Goal: Task Accomplishment & Management: Use online tool/utility

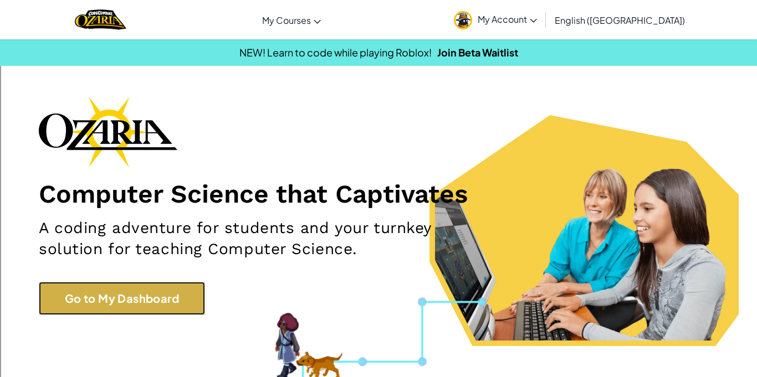
click at [182, 284] on link "Go to My Dashboard" at bounding box center [122, 298] width 166 height 33
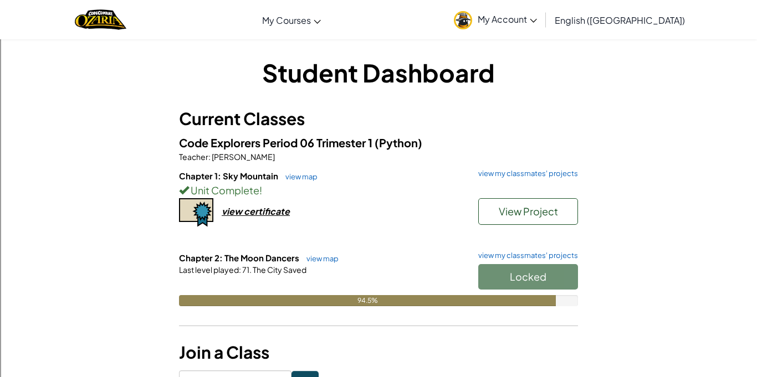
click at [538, 272] on div "Locked" at bounding box center [522, 279] width 111 height 31
click at [0, 308] on div "Student Dashboard Current Classes Code Explorers Period 06 Trimester 1 (Python)…" at bounding box center [378, 222] width 757 height 367
click at [753, 316] on div "Student Dashboard Current Classes Code Explorers Period 06 Trimester 1 (Python)…" at bounding box center [378, 222] width 757 height 367
click at [0, 307] on div "Student Dashboard Current Classes Code Explorers Period 06 Trimester 1 (Python)…" at bounding box center [378, 222] width 757 height 367
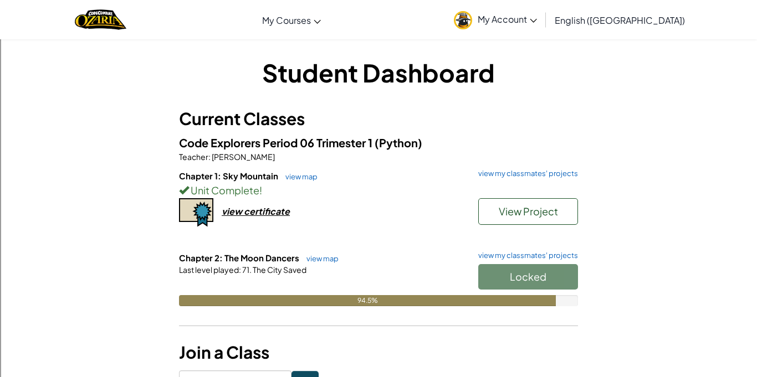
click at [753, 321] on div "Student Dashboard Current Classes Code Explorers Period 06 Trimester 1 (Python)…" at bounding box center [378, 222] width 757 height 367
click at [753, 328] on div "Student Dashboard Current Classes Code Explorers Period 06 Trimester 1 (Python)…" at bounding box center [378, 222] width 757 height 367
click at [560, 275] on button "Start" at bounding box center [528, 276] width 100 height 25
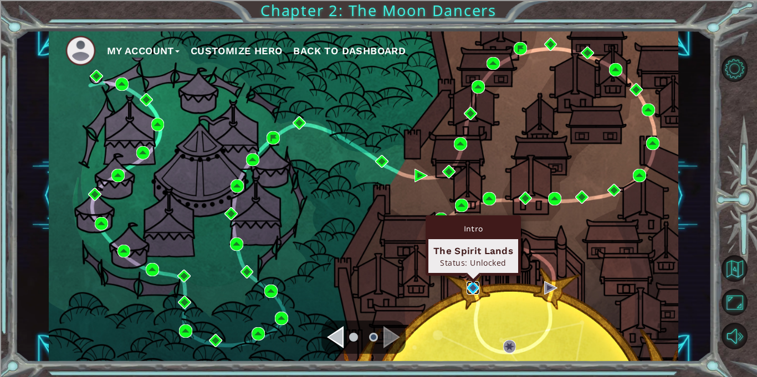
click at [476, 291] on img at bounding box center [472, 287] width 13 height 13
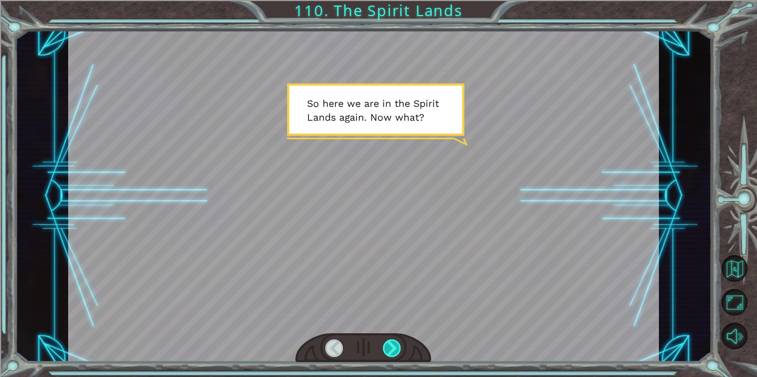
click at [395, 348] on div at bounding box center [392, 349] width 18 height 18
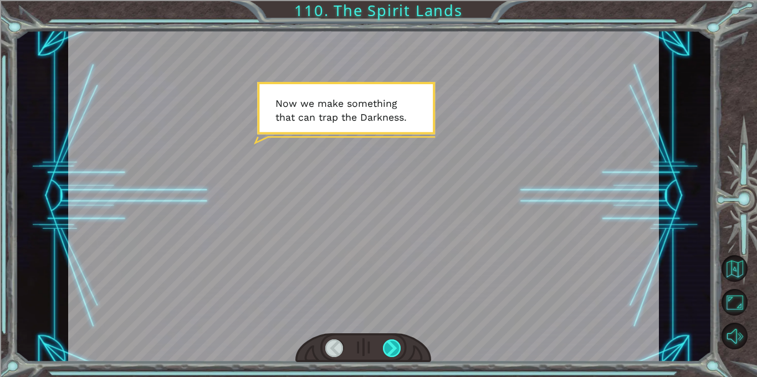
click at [395, 348] on div at bounding box center [392, 349] width 18 height 18
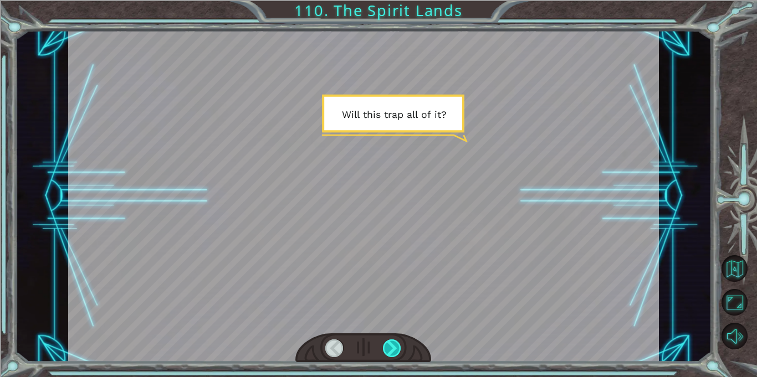
click at [395, 348] on div at bounding box center [392, 349] width 18 height 18
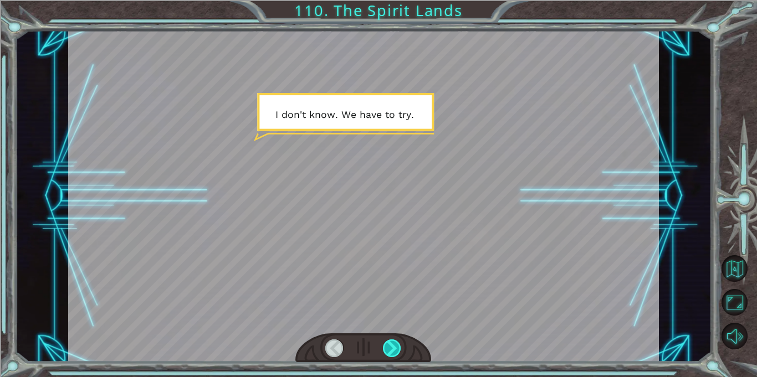
click at [395, 348] on div at bounding box center [392, 349] width 18 height 18
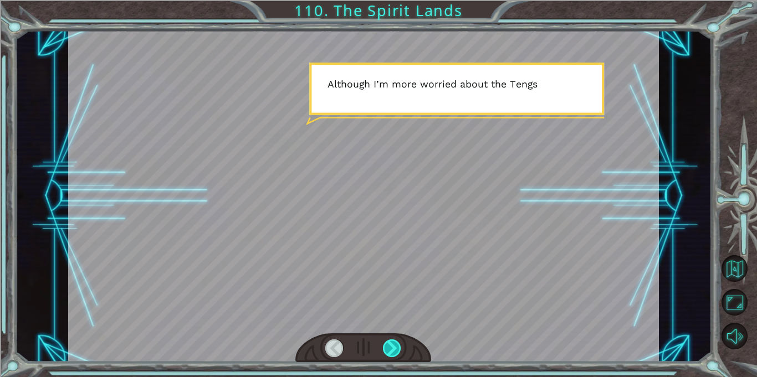
click at [395, 348] on div at bounding box center [392, 349] width 18 height 18
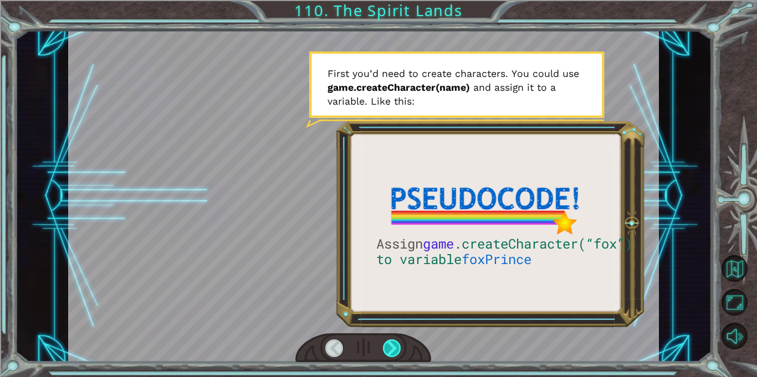
click at [395, 348] on div at bounding box center [392, 349] width 18 height 18
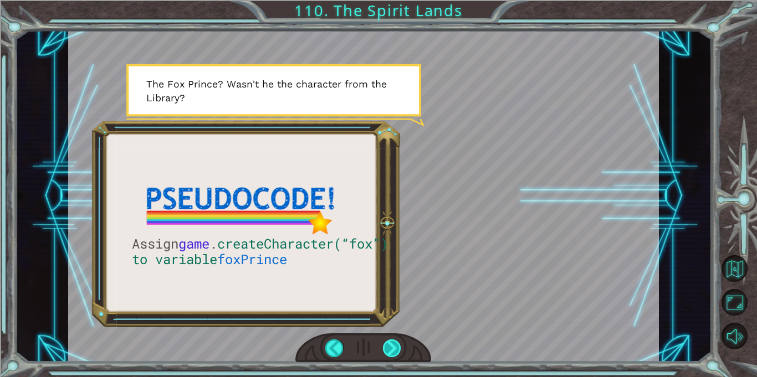
click at [395, 348] on div at bounding box center [392, 349] width 18 height 18
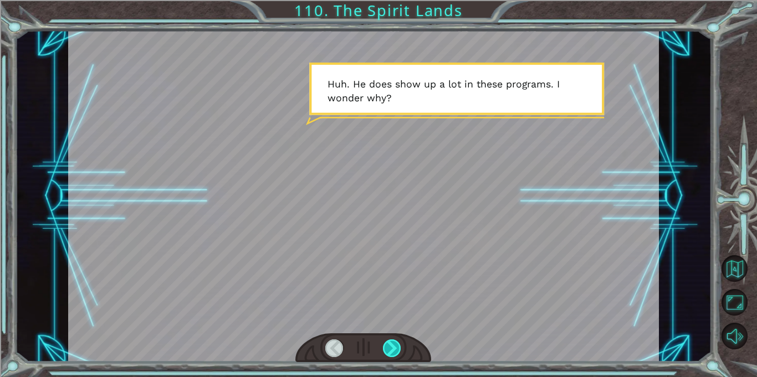
click at [395, 348] on div at bounding box center [392, 349] width 18 height 18
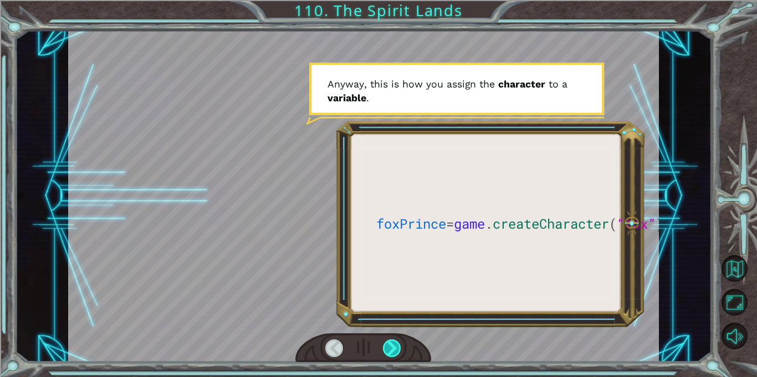
click at [395, 348] on div at bounding box center [392, 349] width 18 height 18
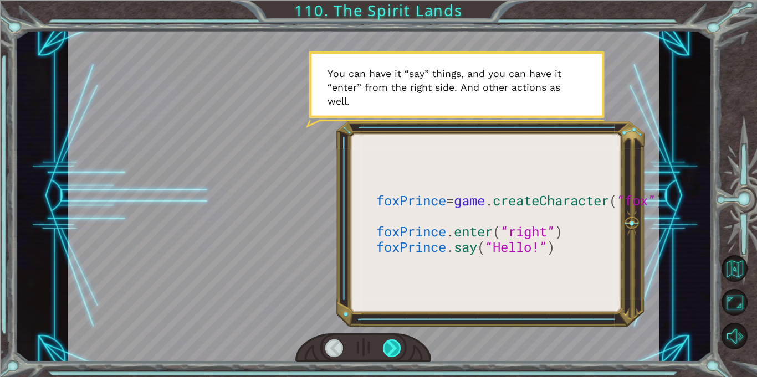
click at [395, 348] on div at bounding box center [392, 349] width 18 height 18
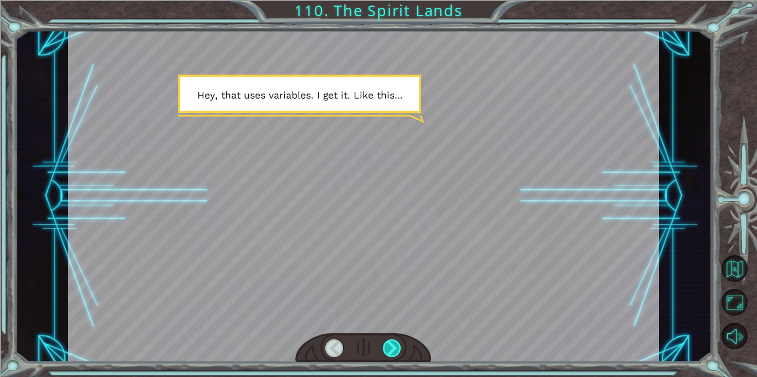
click at [395, 348] on div at bounding box center [392, 349] width 18 height 18
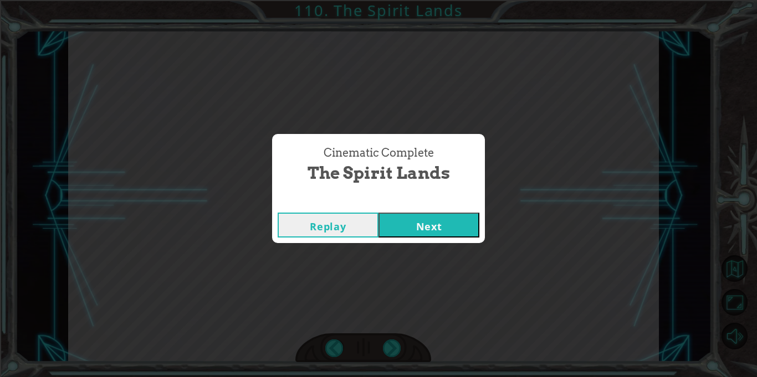
click at [437, 229] on button "Next" at bounding box center [428, 225] width 101 height 25
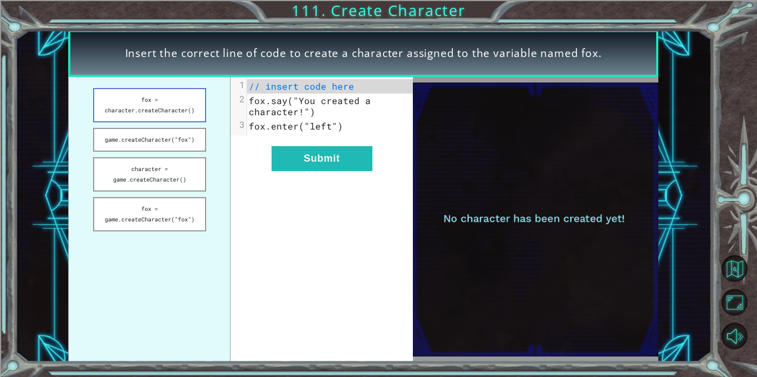
click at [183, 96] on button "fox = character.createCharacter()" at bounding box center [149, 105] width 113 height 34
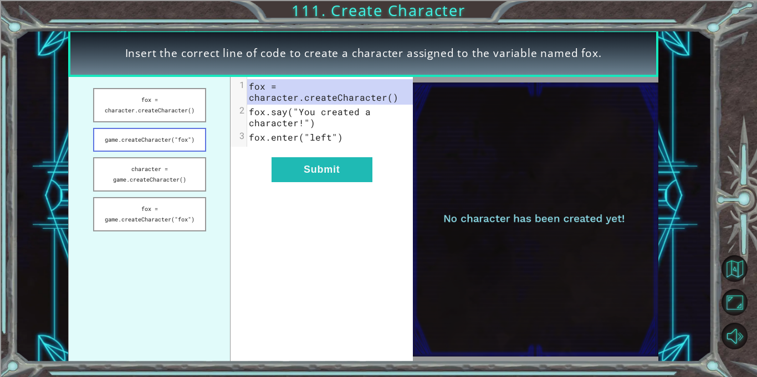
click at [189, 147] on button "game.createCharacter("fox")" at bounding box center [149, 140] width 113 height 24
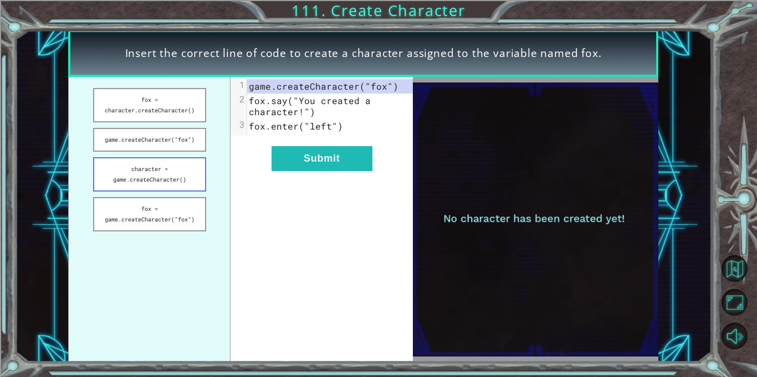
click at [192, 164] on button "character = game.createCharacter()" at bounding box center [149, 174] width 113 height 34
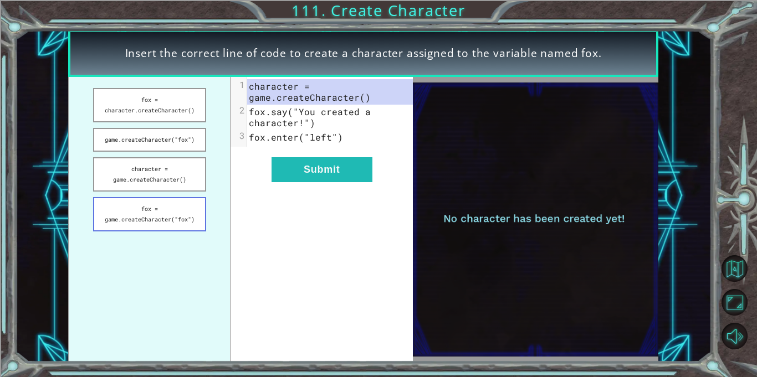
click at [180, 209] on button "fox = game.createCharacter("fox")" at bounding box center [149, 214] width 113 height 34
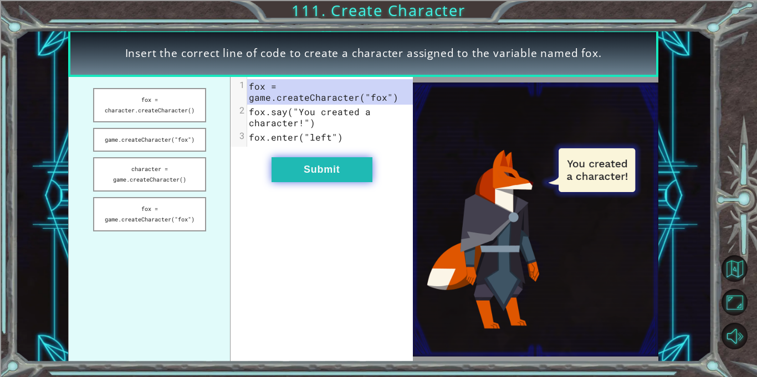
click at [285, 176] on button "Submit" at bounding box center [321, 169] width 101 height 25
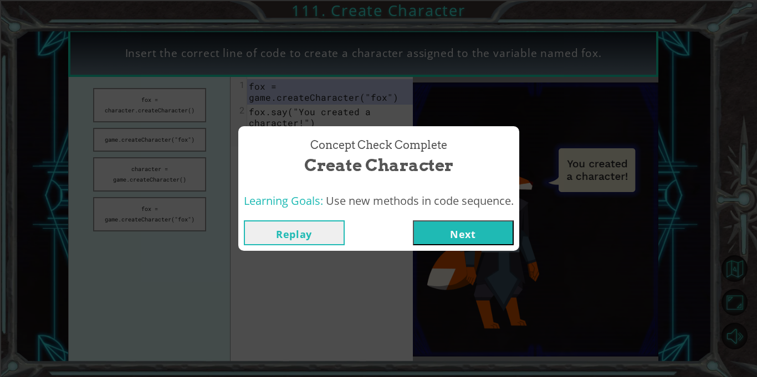
click at [492, 236] on button "Next" at bounding box center [463, 232] width 101 height 25
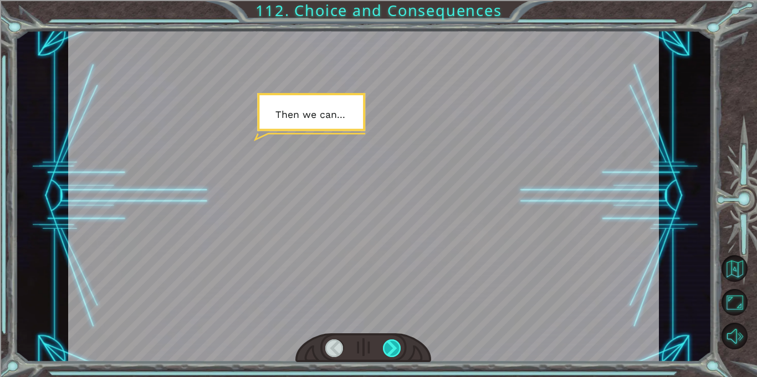
click at [386, 352] on div at bounding box center [392, 349] width 18 height 18
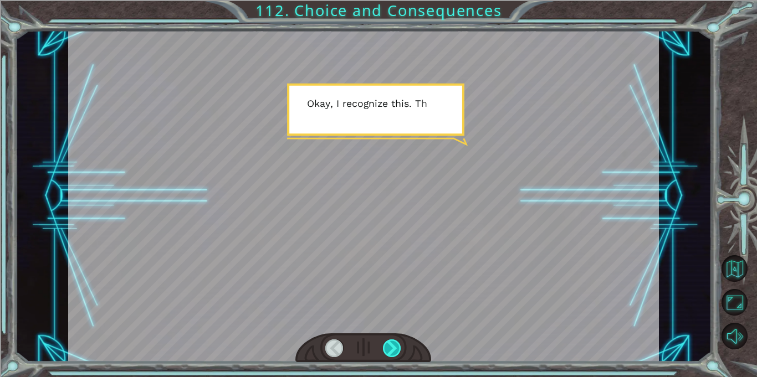
click at [386, 352] on div at bounding box center [392, 349] width 18 height 18
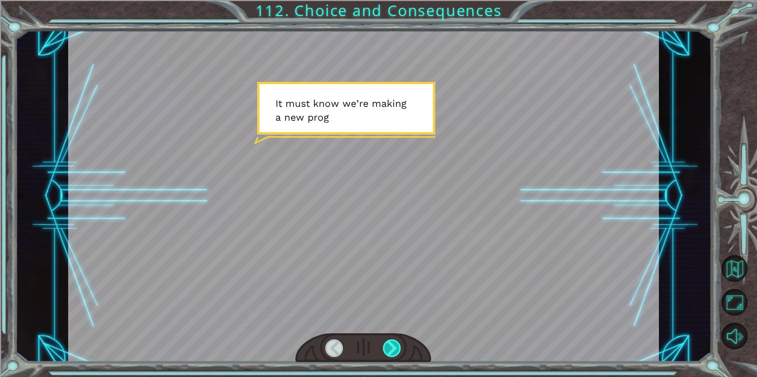
click at [386, 352] on div at bounding box center [392, 349] width 18 height 18
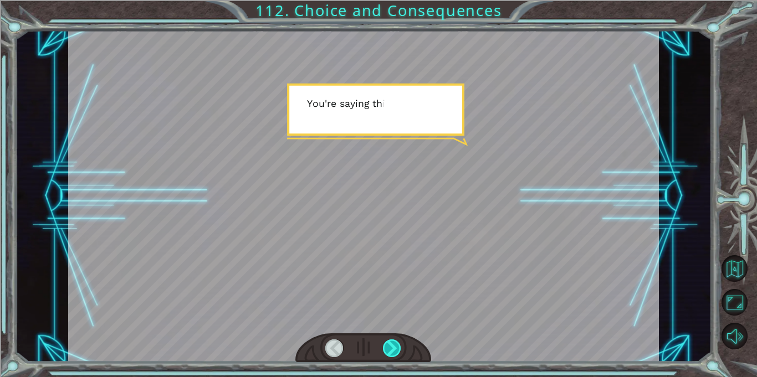
click at [386, 352] on div at bounding box center [392, 349] width 18 height 18
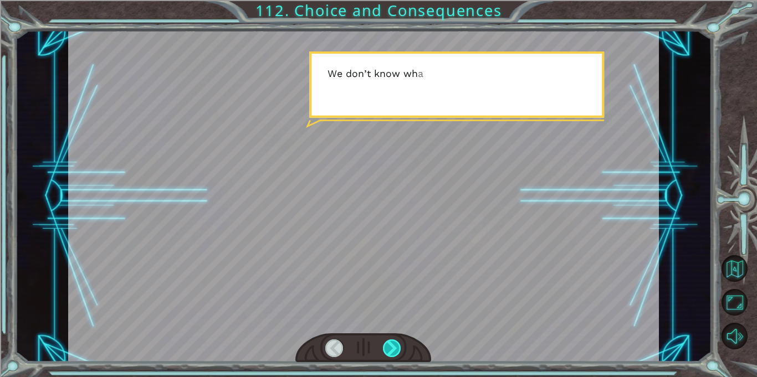
click at [386, 352] on div at bounding box center [392, 349] width 18 height 18
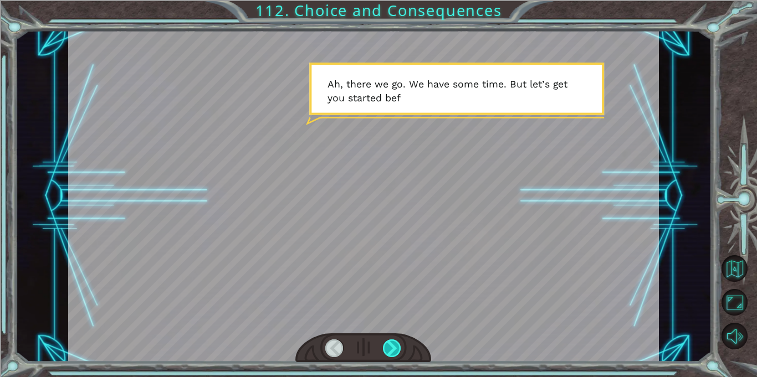
click at [386, 352] on div at bounding box center [392, 349] width 18 height 18
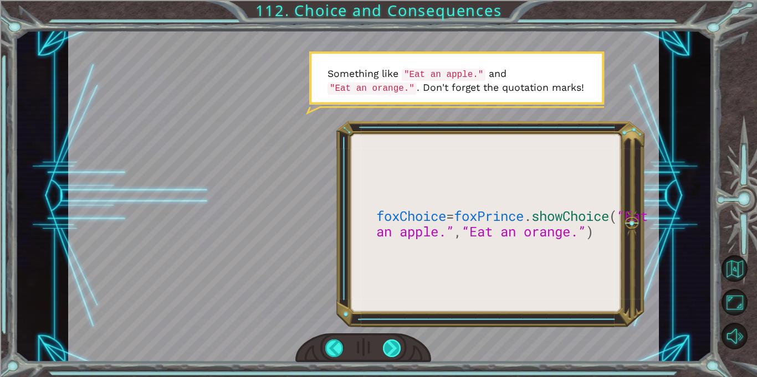
click at [386, 352] on div at bounding box center [392, 349] width 18 height 18
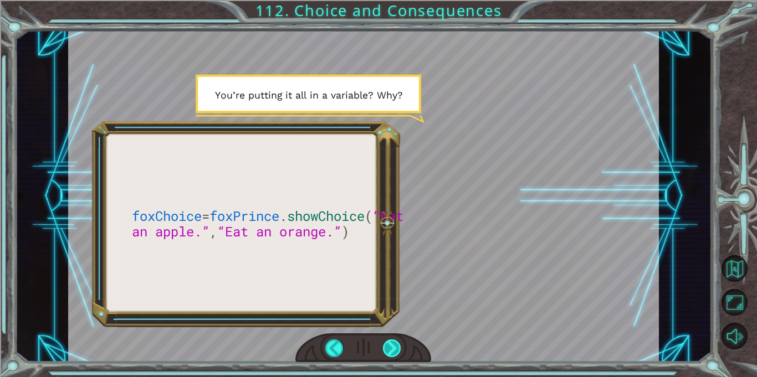
click at [386, 352] on div at bounding box center [392, 349] width 18 height 18
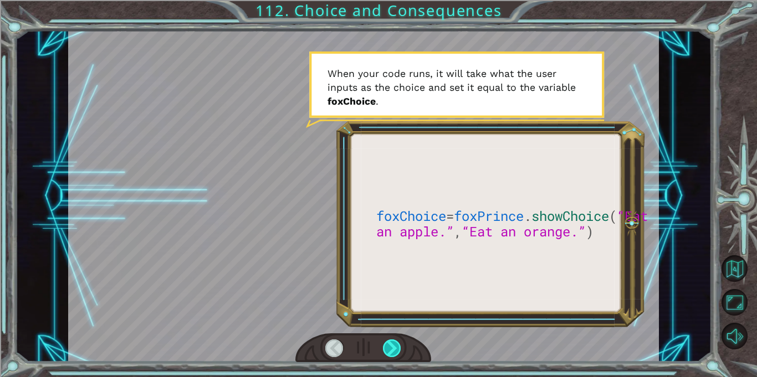
click at [386, 352] on div at bounding box center [392, 349] width 18 height 18
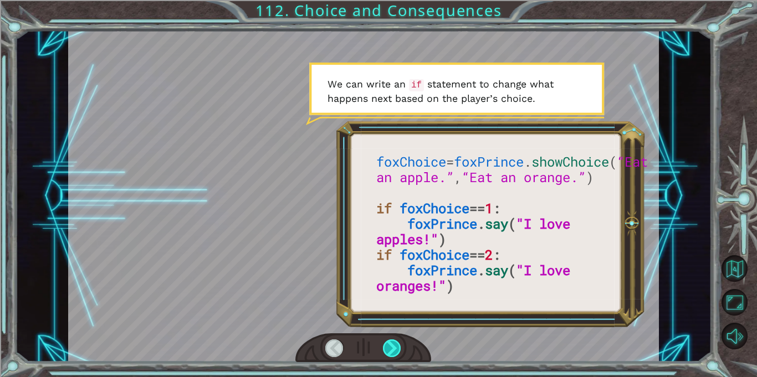
click at [386, 352] on div at bounding box center [392, 349] width 18 height 18
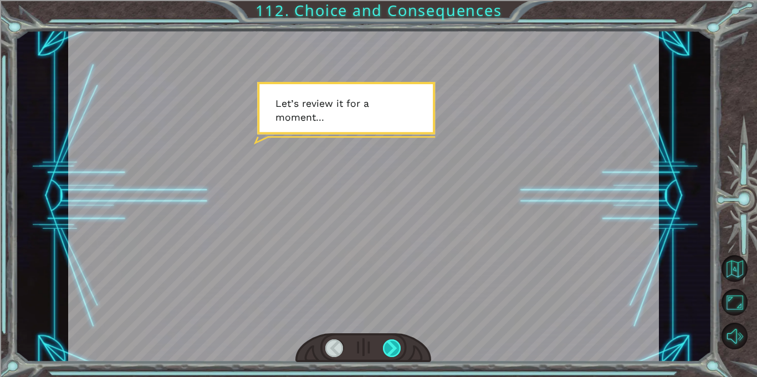
click at [386, 352] on div at bounding box center [392, 349] width 18 height 18
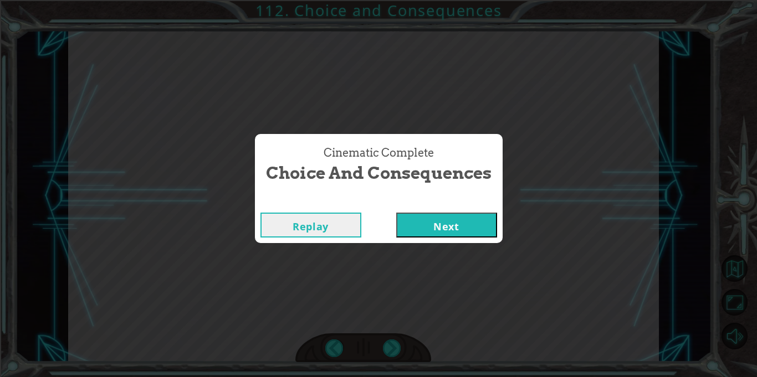
click at [445, 232] on button "Next" at bounding box center [446, 225] width 101 height 25
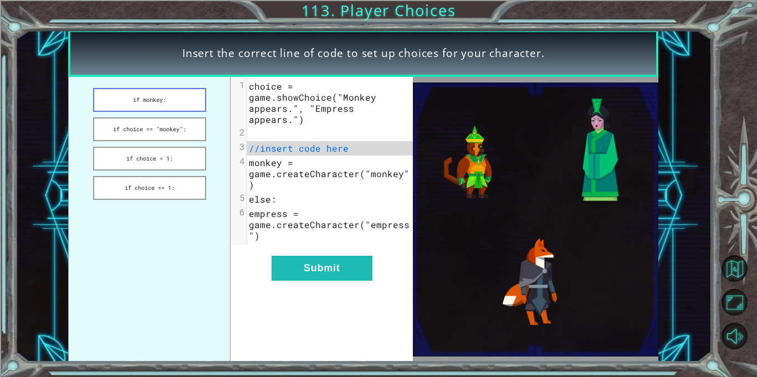
click at [183, 104] on button "if monkey:" at bounding box center [149, 100] width 113 height 24
click at [183, 124] on button "if choice == "monkey":" at bounding box center [149, 129] width 113 height 24
click at [177, 166] on button "if choice = 1:" at bounding box center [149, 159] width 113 height 24
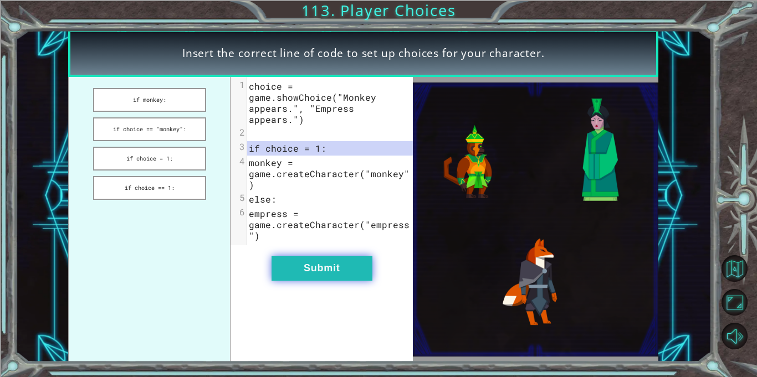
click at [302, 256] on button "Submit" at bounding box center [321, 268] width 101 height 25
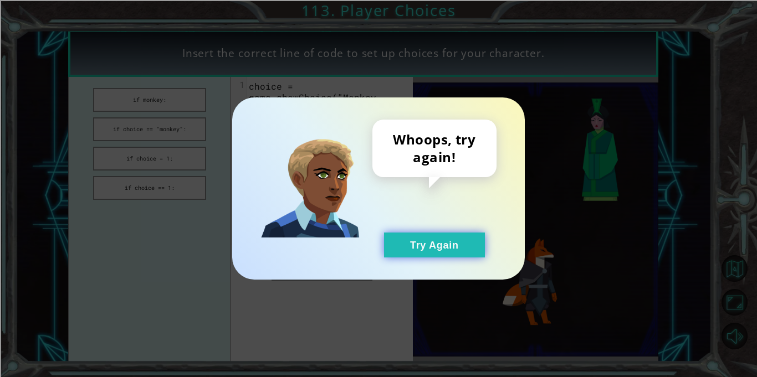
click at [394, 251] on button "Try Again" at bounding box center [434, 245] width 101 height 25
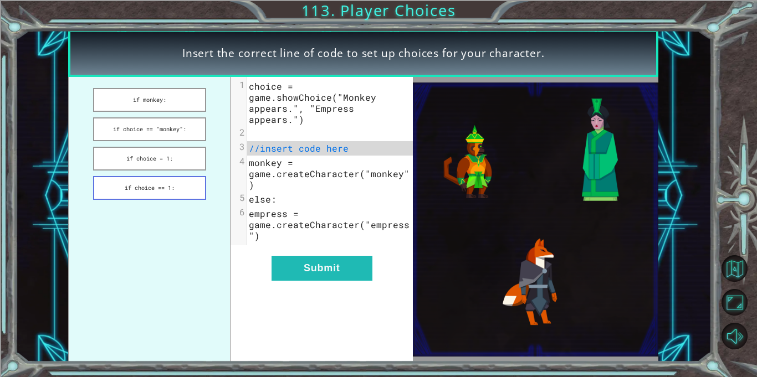
click at [177, 190] on button "if choice == 1:" at bounding box center [149, 188] width 113 height 24
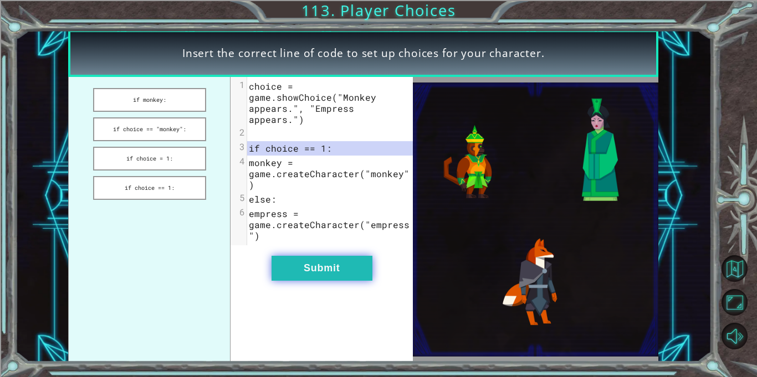
click at [297, 256] on button "Submit" at bounding box center [321, 268] width 101 height 25
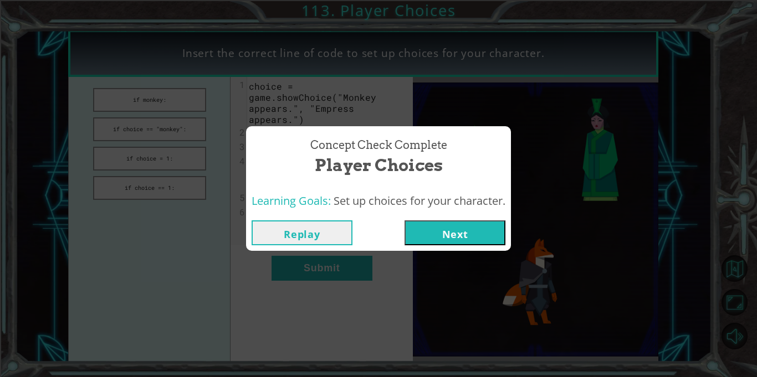
click at [445, 237] on button "Next" at bounding box center [454, 232] width 101 height 25
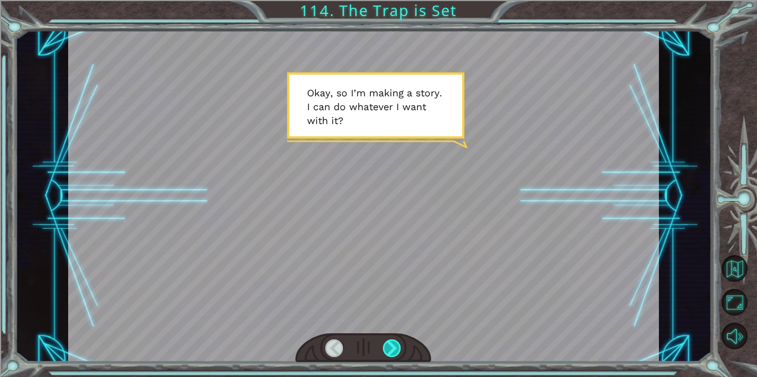
click at [400, 342] on div at bounding box center [392, 349] width 18 height 18
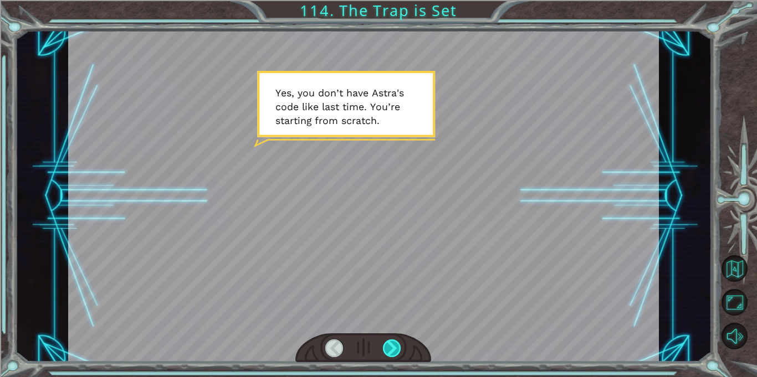
click at [400, 340] on div at bounding box center [392, 349] width 18 height 18
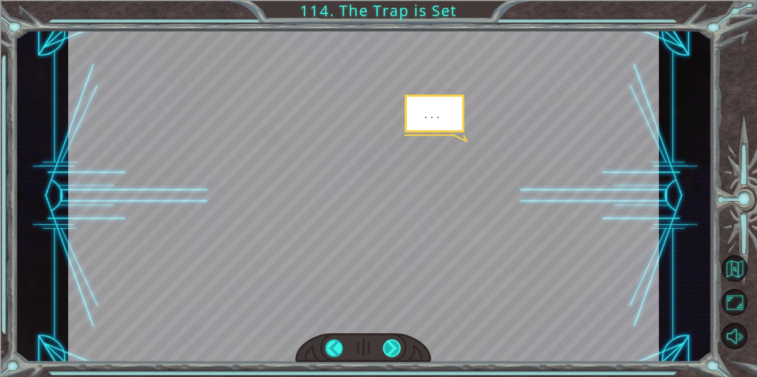
click at [400, 340] on div at bounding box center [392, 349] width 18 height 18
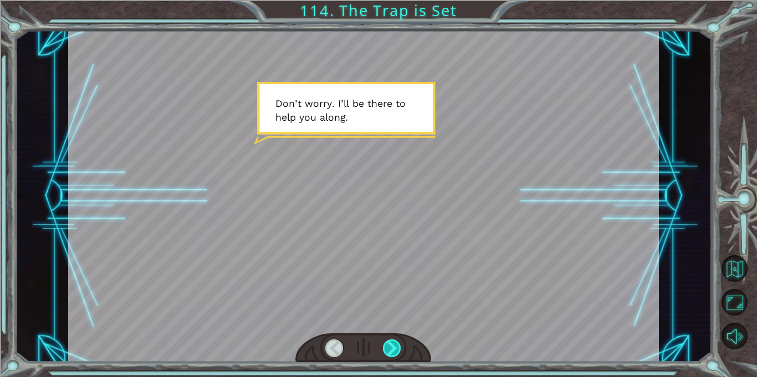
click at [400, 340] on div at bounding box center [392, 349] width 18 height 18
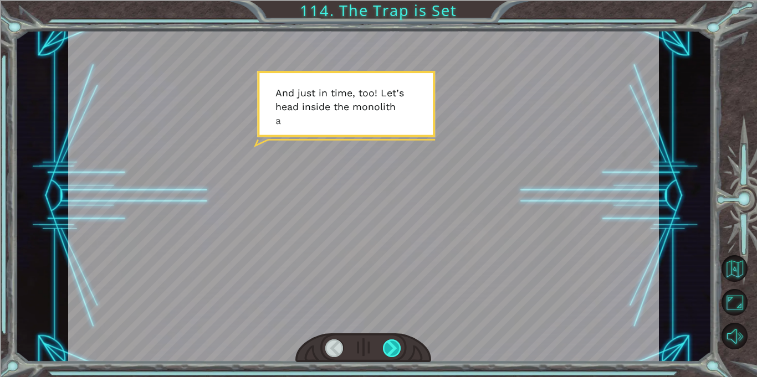
click at [400, 340] on div at bounding box center [392, 349] width 18 height 18
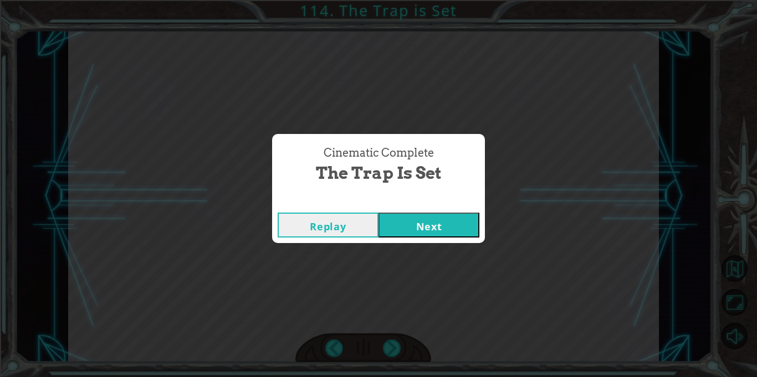
click at [447, 230] on button "Next" at bounding box center [428, 225] width 101 height 25
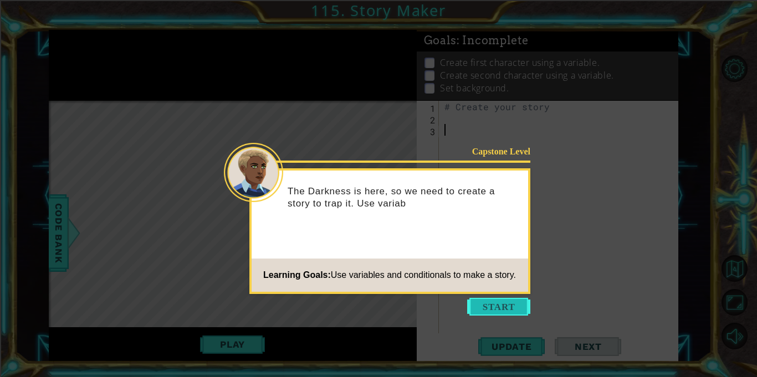
click at [490, 310] on button "Start" at bounding box center [498, 307] width 63 height 18
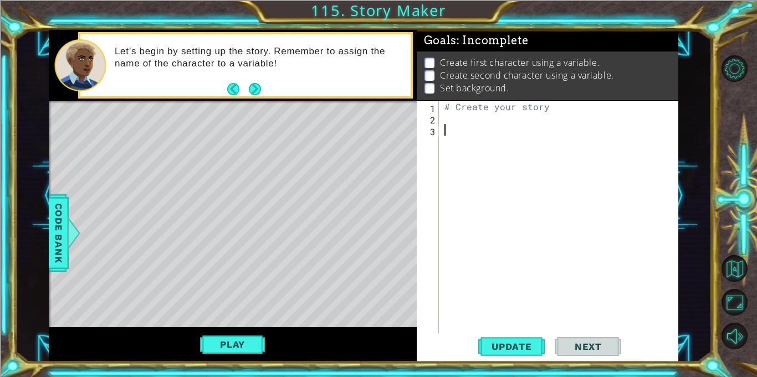
click at [471, 104] on div "# Create your story" at bounding box center [561, 229] width 239 height 256
click at [452, 106] on div "# Create your story" at bounding box center [561, 229] width 239 height 256
type textarea "Create your story"
drag, startPoint x: 541, startPoint y: 108, endPoint x: 420, endPoint y: 110, distance: 120.8
click at [420, 110] on div "Create your story 1 2 3 Create your story ההההההההההההההההההההההההההההההההההההה…" at bounding box center [546, 217] width 259 height 233
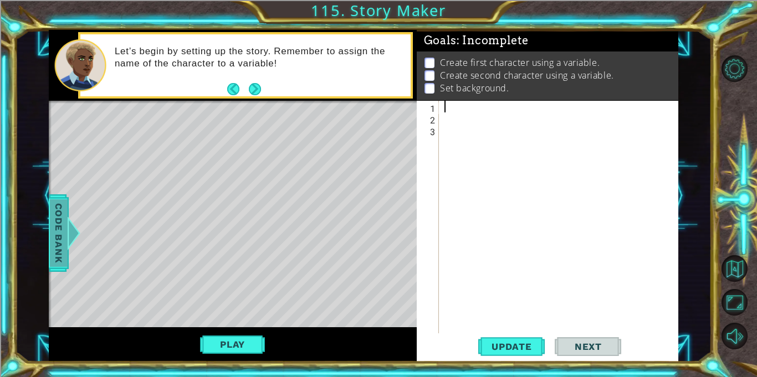
click at [50, 215] on span "Code Bank" at bounding box center [59, 233] width 18 height 68
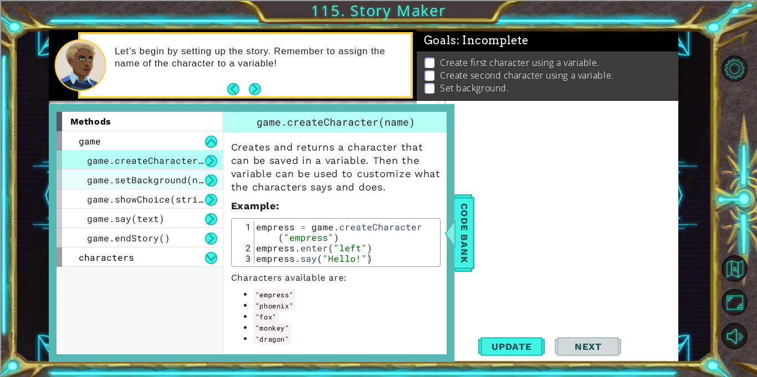
click at [181, 187] on div "game.setBackground(name)" at bounding box center [139, 179] width 166 height 19
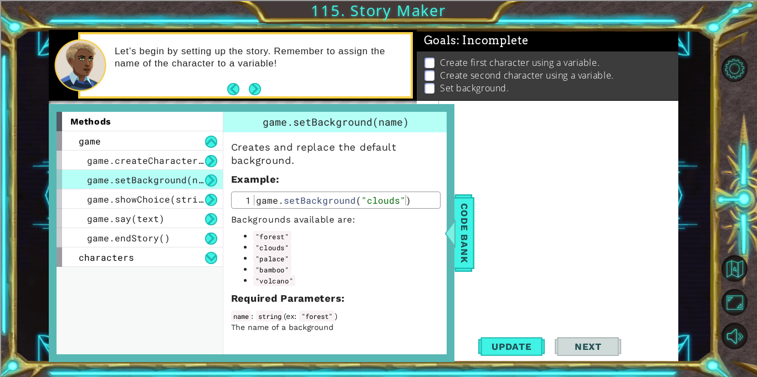
click at [495, 134] on div at bounding box center [561, 229] width 239 height 256
click at [462, 115] on div at bounding box center [561, 229] width 239 height 256
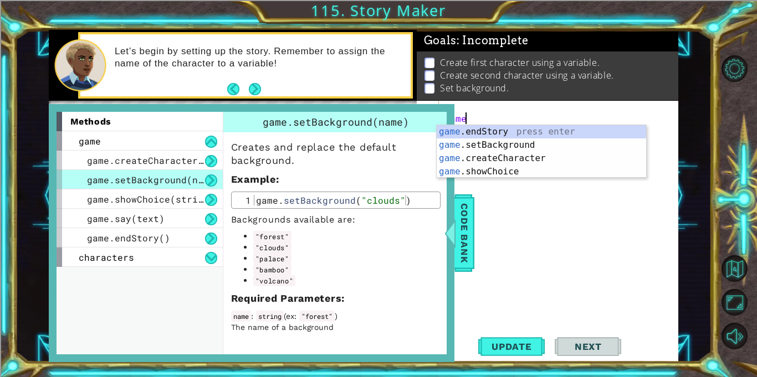
scroll to position [0, 1]
click at [510, 145] on div "game. endStory press enter game. setBackground press enter game. createCharacte…" at bounding box center [540, 165] width 209 height 80
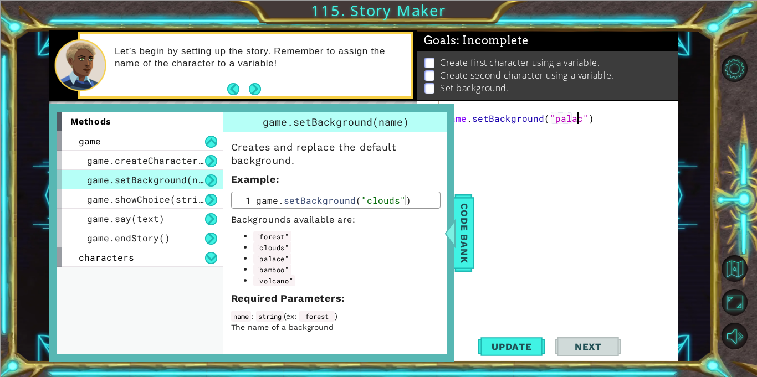
scroll to position [0, 8]
type textarea "game.setBackground("palace")"
click at [541, 185] on div "game . setBackground ( "palace" )" at bounding box center [561, 229] width 239 height 256
click at [492, 136] on div "game . setBackground ( "palace" )" at bounding box center [561, 229] width 239 height 256
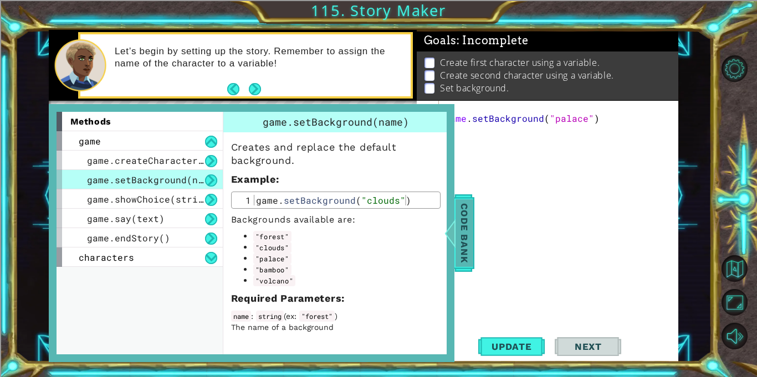
click at [470, 204] on span "Code Bank" at bounding box center [464, 233] width 18 height 68
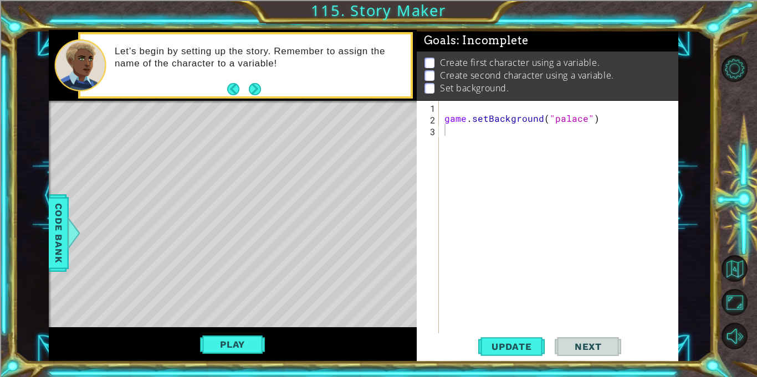
click at [495, 135] on div "game . setBackground ( "palace" )" at bounding box center [561, 229] width 239 height 256
click at [445, 111] on div "game . setBackground ( "palace" )" at bounding box center [561, 229] width 239 height 256
click at [444, 119] on div "palace == game . setBackground ( "palace" )" at bounding box center [561, 229] width 239 height 256
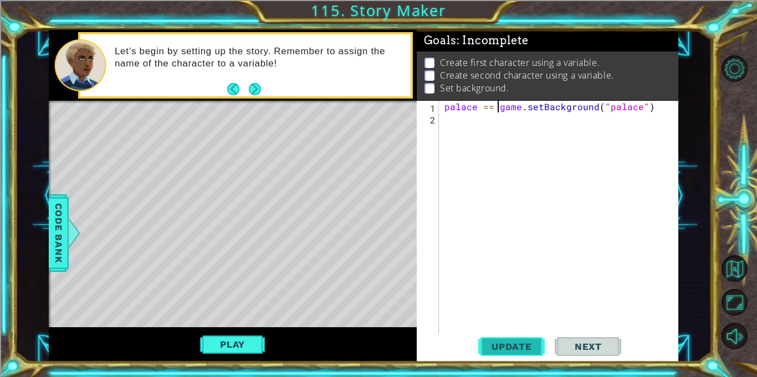
click at [489, 346] on span "Update" at bounding box center [511, 346] width 63 height 11
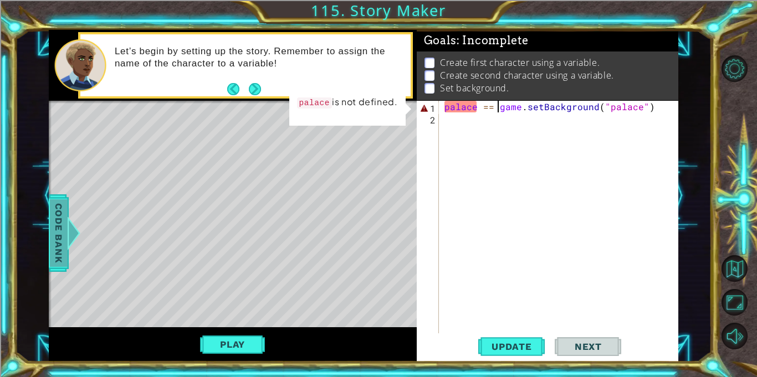
click at [53, 249] on span "Code Bank" at bounding box center [59, 233] width 18 height 68
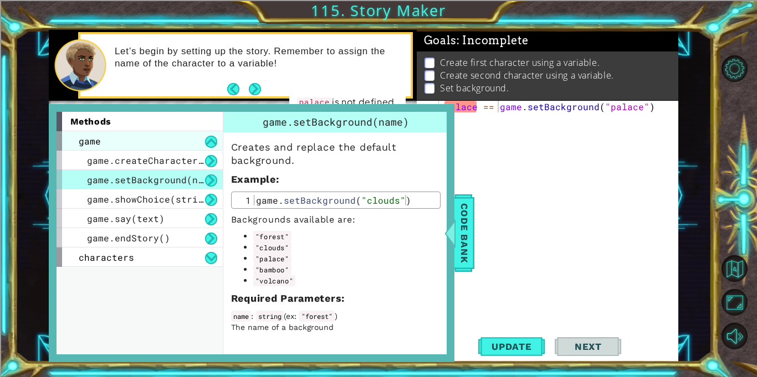
click at [127, 139] on div "game" at bounding box center [139, 140] width 166 height 19
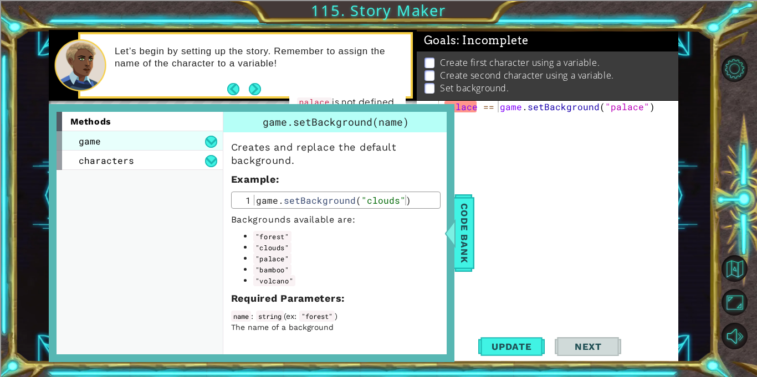
click at [133, 146] on div "game" at bounding box center [139, 140] width 166 height 19
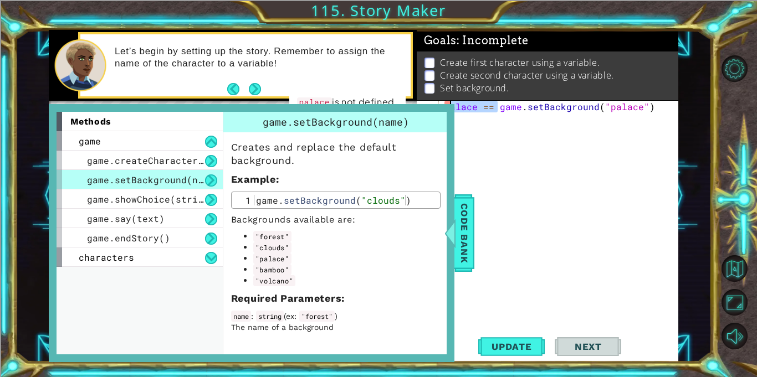
drag, startPoint x: 496, startPoint y: 106, endPoint x: 443, endPoint y: 106, distance: 52.6
click at [443, 106] on div "1 ההההההההההההההההההההההההההההההההההההההההההההההההההההההההההההההההההההההההההההה…" at bounding box center [363, 196] width 629 height 332
type textarea "game.setBackground("palace")"
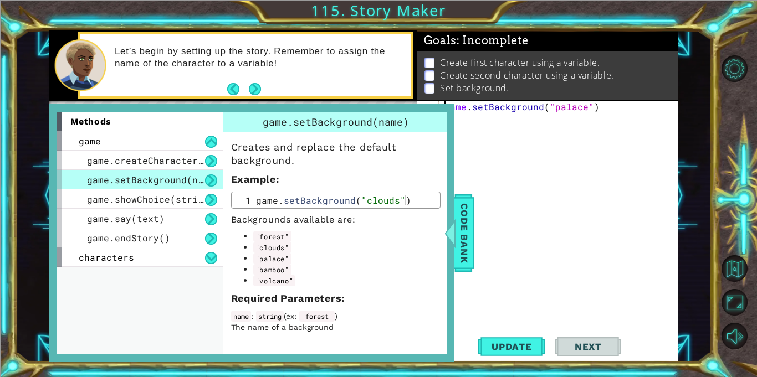
click at [527, 153] on div "game . setBackground ( "palace" )" at bounding box center [561, 229] width 239 height 256
click at [464, 206] on span "Code Bank" at bounding box center [464, 233] width 18 height 68
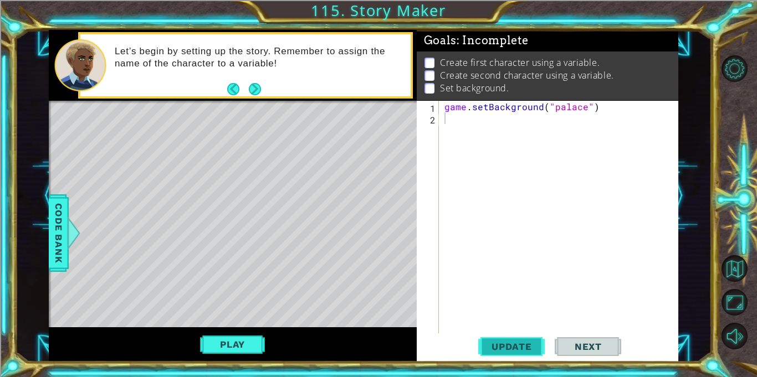
click at [523, 344] on span "Update" at bounding box center [511, 346] width 63 height 11
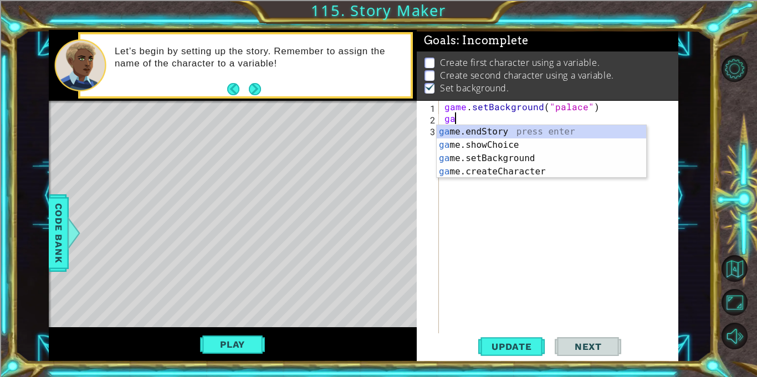
type textarea "g"
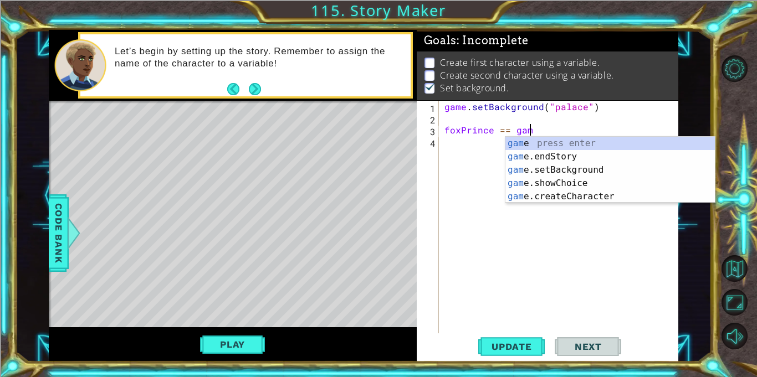
scroll to position [0, 5]
click at [529, 180] on div "game press enter game .endStory press enter game .setBackground press enter gam…" at bounding box center [609, 183] width 209 height 93
type textarea "foxPrince == game.createCharacter("fox")"
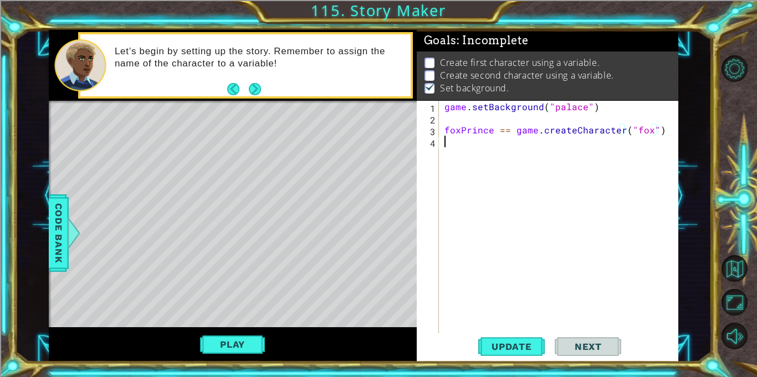
click at [617, 146] on div "game . setBackground ( "palace" ) foxPrince == game . createCharacter ( "fox" )" at bounding box center [561, 229] width 239 height 256
drag, startPoint x: 491, startPoint y: 132, endPoint x: 459, endPoint y: 130, distance: 32.2
click at [459, 130] on div "game . setBackground ( "palace" ) foxPrince == game . createCharacter ( "fox" )" at bounding box center [561, 229] width 239 height 256
type textarea "fox == game.createCharacter("fox")"
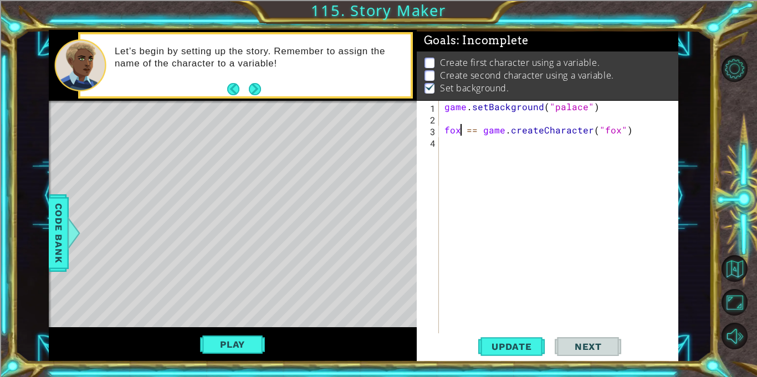
click at [465, 140] on div "game . setBackground ( "palace" ) fox == game . createCharacter ( "fox" )" at bounding box center [561, 229] width 239 height 256
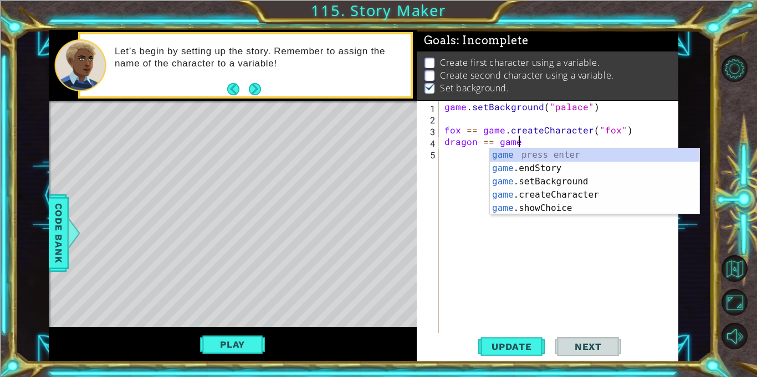
scroll to position [0, 4]
click at [524, 192] on div "game press enter game .endStory press enter game .setBackground press enter gam…" at bounding box center [594, 194] width 209 height 93
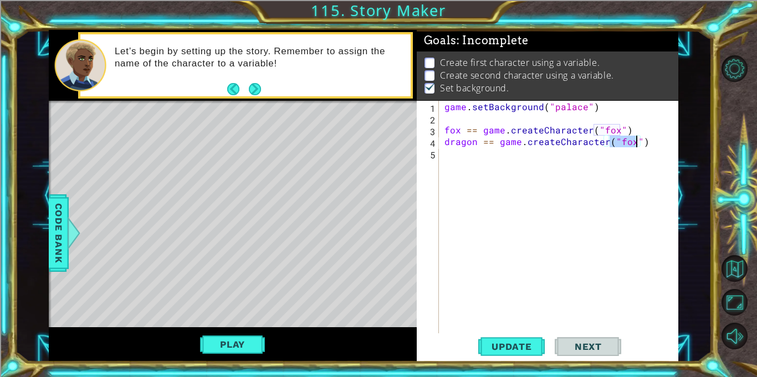
click at [631, 141] on div "game . setBackground ( "palace" ) fox == game . createCharacter ( "fox" ) drago…" at bounding box center [558, 217] width 233 height 233
type textarea "dragon == game.createCharacter("dragon")"
click at [552, 163] on div "game . setBackground ( "palace" ) fox == game . createCharacter ( "fox" ) drago…" at bounding box center [561, 229] width 239 height 256
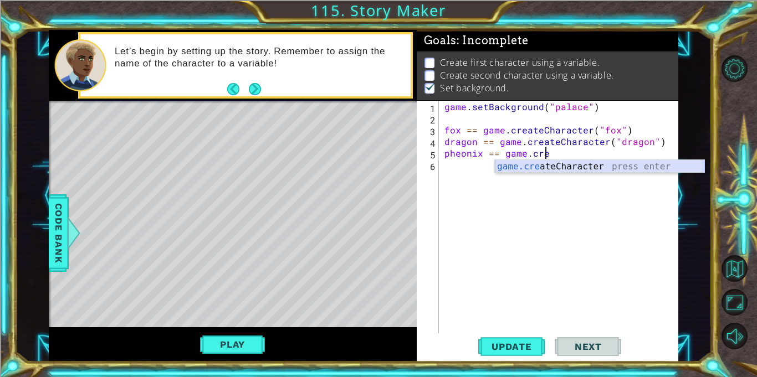
click at [596, 163] on div "game.cre ateCharacter press enter" at bounding box center [599, 180] width 209 height 40
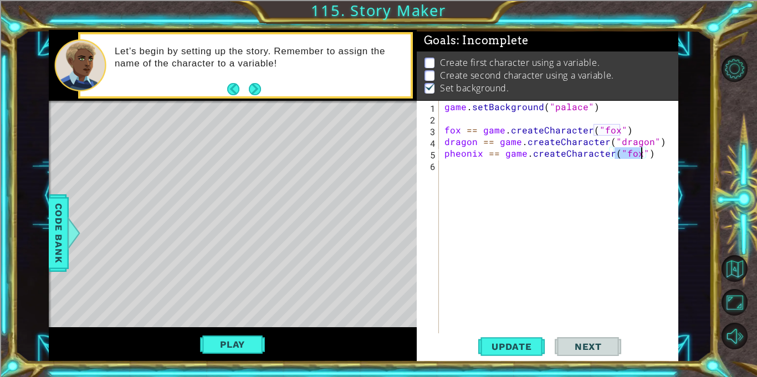
click at [628, 158] on div "game . setBackground ( "palace" ) fox == game . createCharacter ( "fox" ) drago…" at bounding box center [558, 217] width 233 height 233
click at [634, 156] on div "game . setBackground ( "palace" ) fox == game . createCharacter ( "fox" ) drago…" at bounding box center [561, 229] width 239 height 256
click at [570, 171] on div "game . setBackground ( "palace" ) fox == game . createCharacter ( "fox" ) drago…" at bounding box center [561, 229] width 239 height 256
type textarea "pheonix == game.createCharacter("pheonix")"
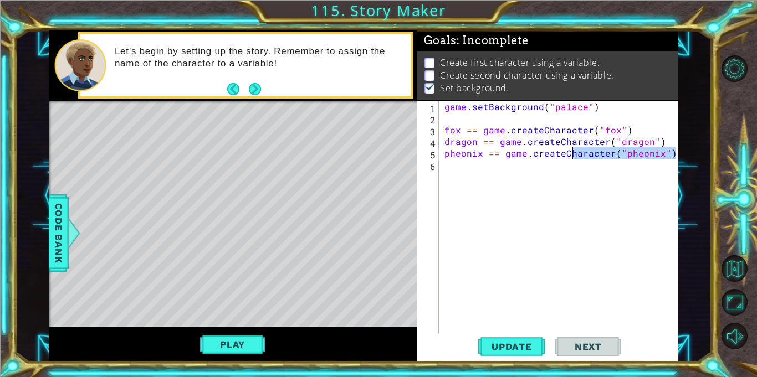
click at [570, 171] on div "game . setBackground ( "palace" ) fox == game . createCharacter ( "fox" ) drago…" at bounding box center [558, 217] width 233 height 233
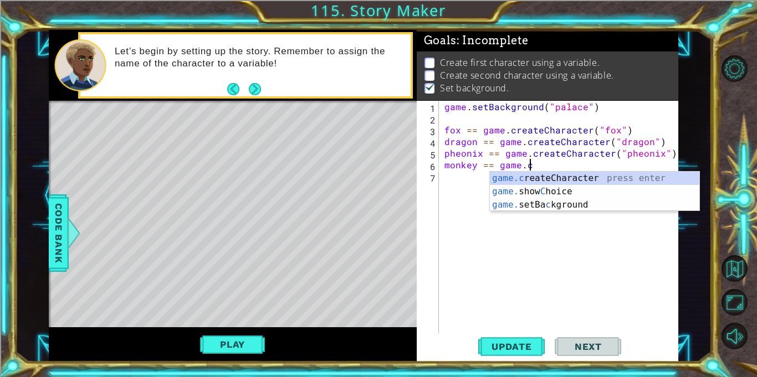
scroll to position [0, 5]
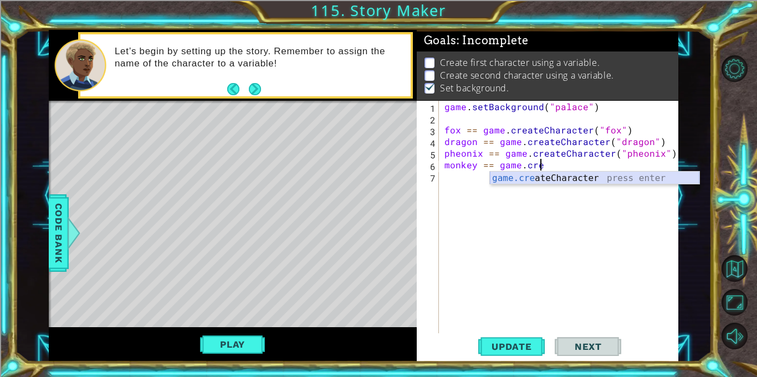
click at [589, 178] on div "game.cre ateCharacter press enter" at bounding box center [594, 192] width 209 height 40
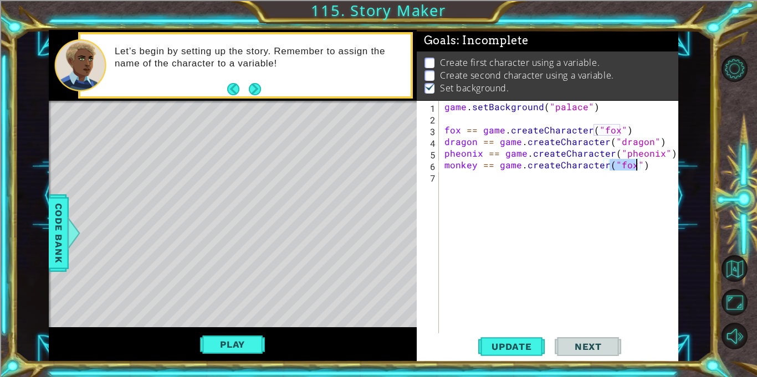
click at [626, 165] on div "game . setBackground ( "palace" ) fox == game . createCharacter ( "fox" ) drago…" at bounding box center [558, 217] width 233 height 233
click at [627, 165] on div "game . setBackground ( "palace" ) fox == game . createCharacter ( "fox" ) drago…" at bounding box center [561, 229] width 239 height 256
click at [629, 166] on div "game . setBackground ( "palace" ) fox == game . createCharacter ( "fox" ) drago…" at bounding box center [561, 229] width 239 height 256
click at [518, 347] on span "Update" at bounding box center [511, 346] width 63 height 11
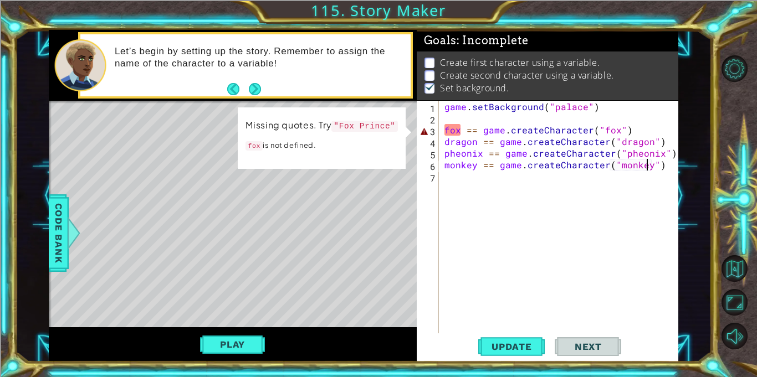
click at [448, 131] on div "game . setBackground ( "palace" ) fox == game . createCharacter ( "fox" ) drago…" at bounding box center [561, 229] width 239 height 256
click at [445, 130] on div "game . setBackground ( "palace" ) fox == game . createCharacter ( "fox" ) drago…" at bounding box center [561, 229] width 239 height 256
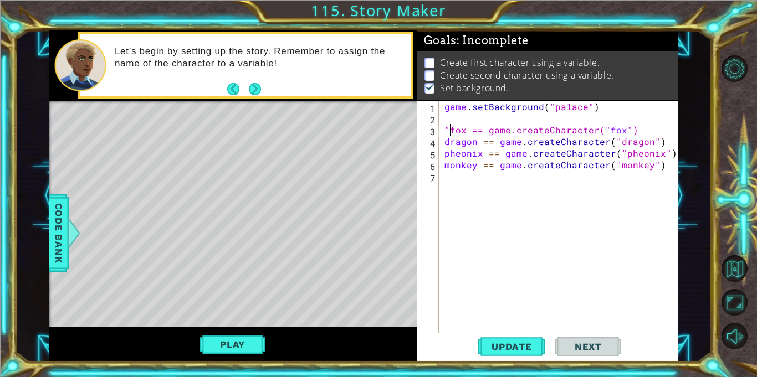
scroll to position [0, 0]
click at [462, 132] on div "game . setBackground ( "palace" ) "fox == game.createCharacter(" fox ") dragon …" at bounding box center [561, 229] width 239 height 256
click at [464, 132] on div "game . setBackground ( "palace" ) "fox == game.createCharacter(" fox ") dragon …" at bounding box center [561, 229] width 239 height 256
click at [475, 143] on div "game . setBackground ( "palace" ) "fox" == game . createCharacter ( "fox" ) dra…" at bounding box center [561, 229] width 239 height 256
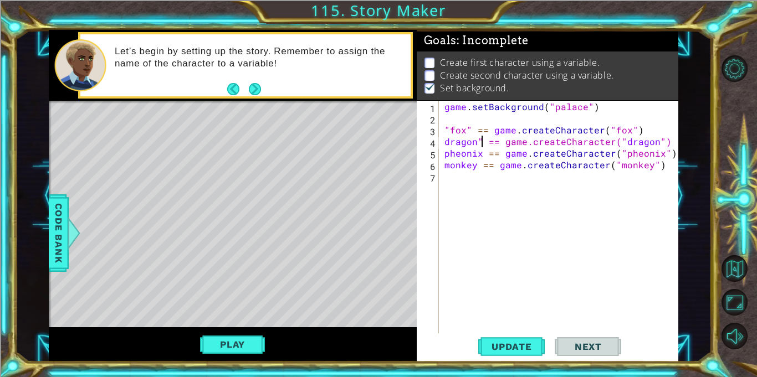
scroll to position [0, 2]
click at [445, 143] on div "game . setBackground ( "palace" ) "fox" == game . createCharacter ( "fox" ) dra…" at bounding box center [561, 229] width 239 height 256
click at [480, 155] on div "game . setBackground ( "palace" ) "fox" == game . createCharacter ( "fox" ) "dr…" at bounding box center [561, 229] width 239 height 256
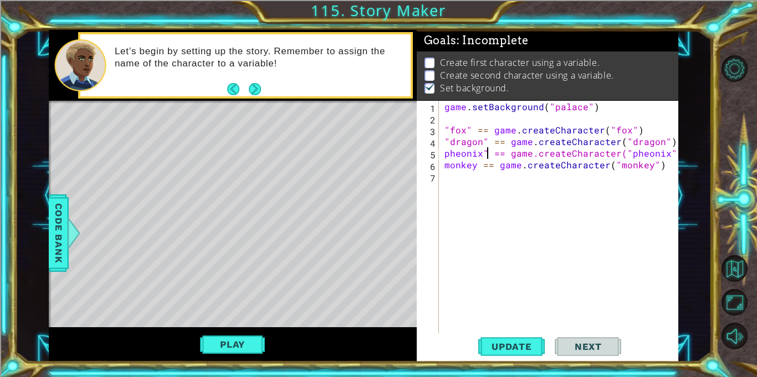
click at [442, 156] on div "game . setBackground ( "palace" ) "fox" == game . createCharacter ( "fox" ) "dr…" at bounding box center [561, 229] width 239 height 256
click at [473, 169] on div "game . setBackground ( "palace" ) "fox" == game . createCharacter ( "fox" ) "dr…" at bounding box center [561, 229] width 239 height 256
click at [474, 167] on div "game . setBackground ( "palace" ) "fox" == game . createCharacter ( "fox" ) "dr…" at bounding box center [561, 229] width 239 height 256
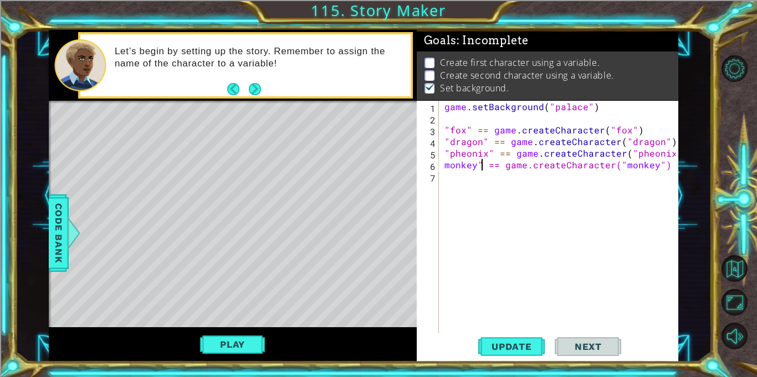
click at [446, 165] on div "game . setBackground ( "palace" ) "fox" == game . createCharacter ( "fox" ) "dr…" at bounding box center [561, 229] width 239 height 256
click at [522, 352] on span "Update" at bounding box center [511, 346] width 63 height 11
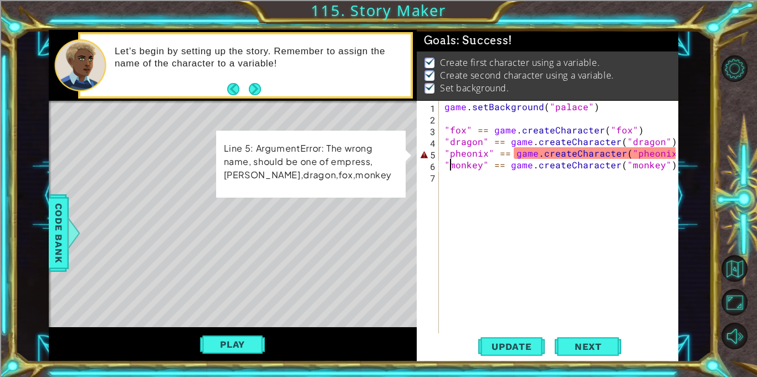
click at [472, 154] on div "game . setBackground ( "palace" ) "fox" == game . createCharacter ( "fox" ) "dr…" at bounding box center [561, 229] width 239 height 256
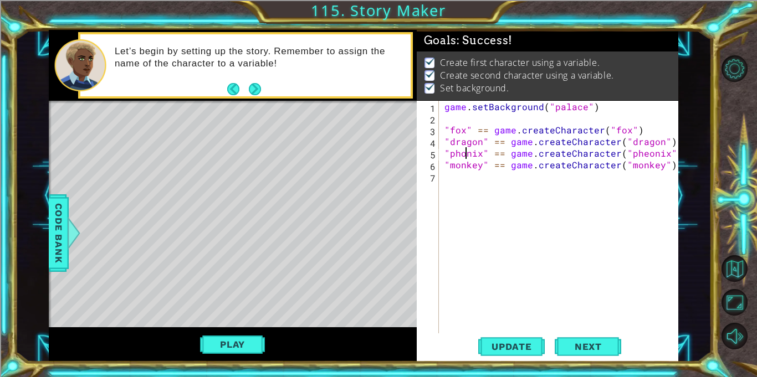
scroll to position [0, 2]
click at [651, 151] on div "game . setBackground ( "palace" ) "fox" == game . createCharacter ( "fox" ) "dr…" at bounding box center [561, 229] width 239 height 256
type textarea ""phoenix" == game.createCharacter("phoenix")"
click at [664, 192] on div "game . setBackground ( "palace" ) "fox" == game . createCharacter ( "fox" ) "dr…" at bounding box center [561, 229] width 239 height 256
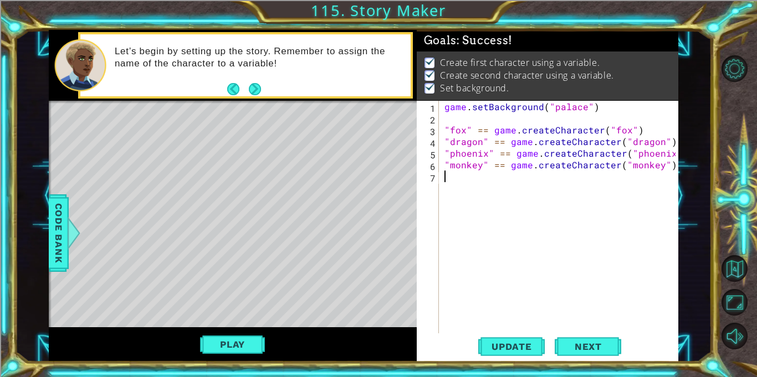
scroll to position [0, 0]
click at [533, 347] on span "Update" at bounding box center [511, 346] width 63 height 11
type textarea """
click at [54, 239] on span "Code Bank" at bounding box center [59, 233] width 18 height 68
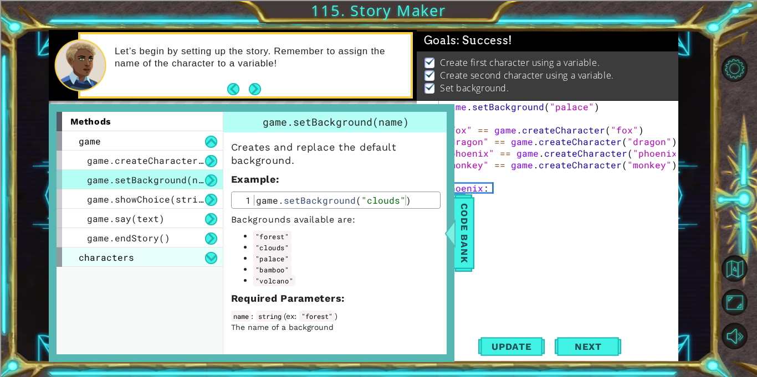
click at [141, 256] on div "characters" at bounding box center [139, 257] width 166 height 19
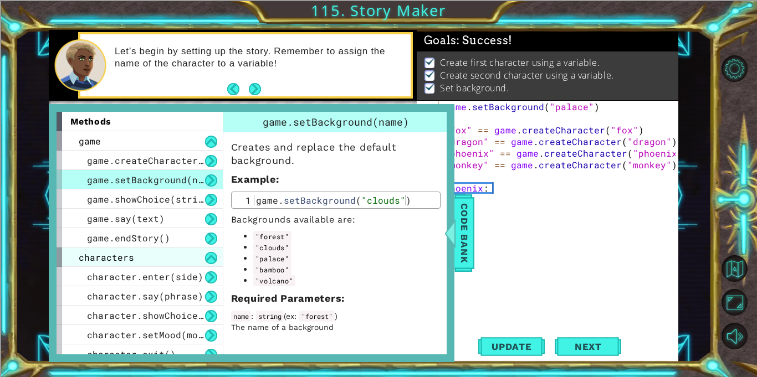
scroll to position [9, 0]
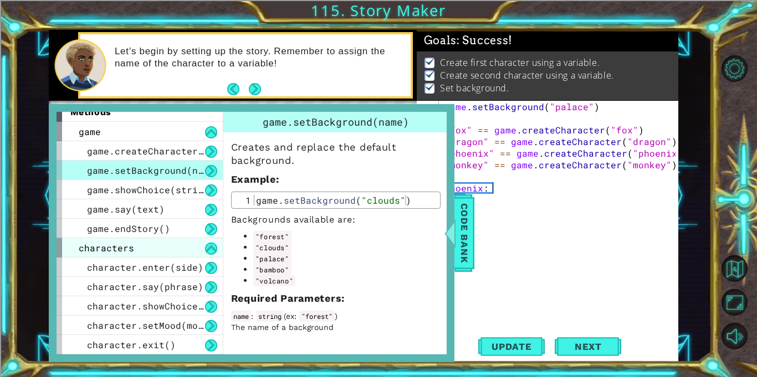
click at [145, 261] on span "character.enter(side)" at bounding box center [145, 267] width 116 height 12
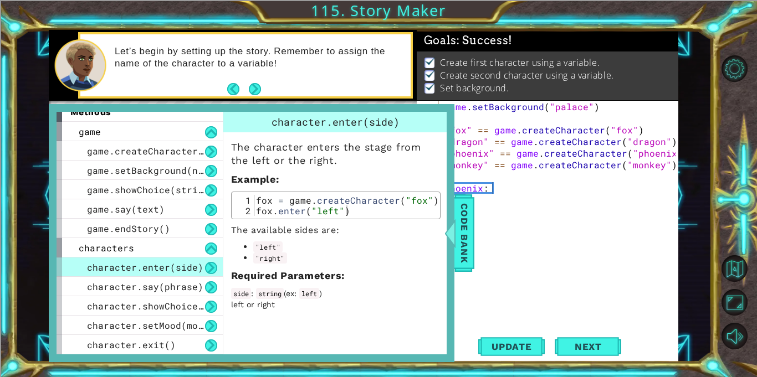
click at [498, 189] on div "game . setBackground ( "palace" ) "fox" == game . createCharacter ( "fox" ) "dr…" at bounding box center [561, 229] width 239 height 256
click at [489, 187] on div "game . setBackground ( "palace" ) "fox" == game . createCharacter ( "fox" ) "dr…" at bounding box center [561, 229] width 239 height 256
type textarea "phoenix.enter("left")"
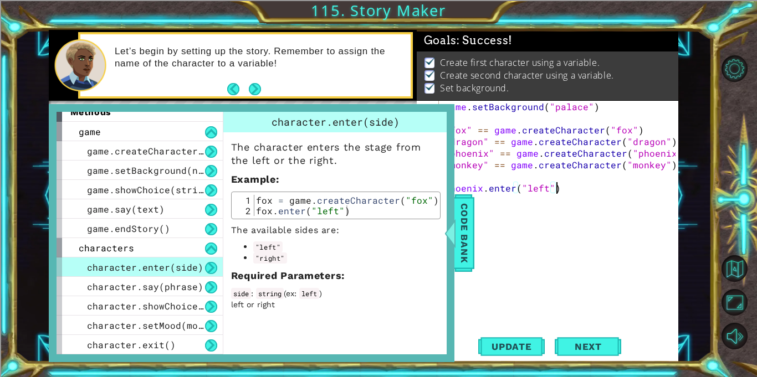
click at [584, 239] on div "game . setBackground ( "palace" ) "fox" == game . createCharacter ( "fox" ) "dr…" at bounding box center [561, 229] width 239 height 256
click at [471, 248] on span "Code Bank" at bounding box center [464, 233] width 18 height 68
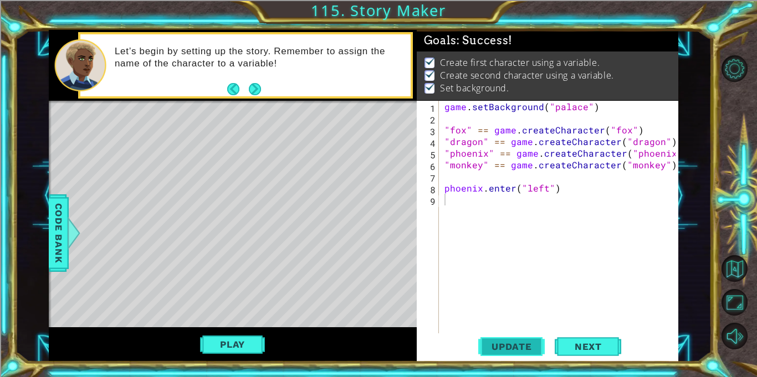
click at [505, 337] on button "Update" at bounding box center [511, 347] width 66 height 26
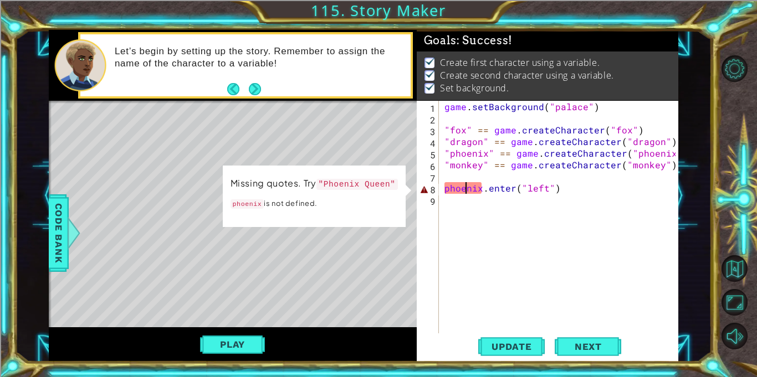
click at [464, 187] on div "game . setBackground ( "palace" ) "fox" == game . createCharacter ( "fox" ) "dr…" at bounding box center [561, 229] width 239 height 256
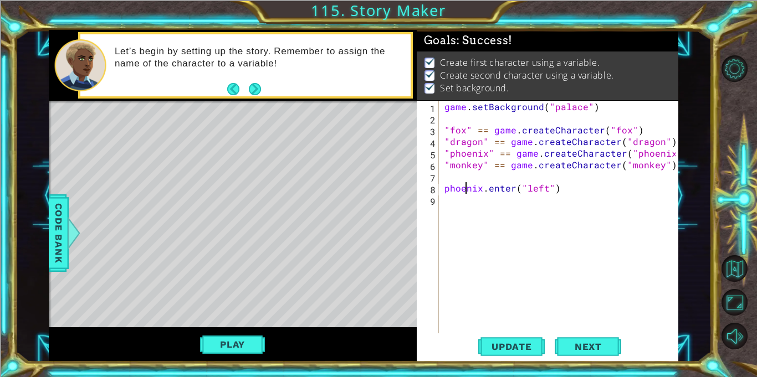
scroll to position [0, 2]
click at [481, 188] on div "game . setBackground ( "palace" ) "fox" == game . createCharacter ( "fox" ) "dr…" at bounding box center [561, 229] width 239 height 256
click at [442, 188] on div "game . setBackground ( "palace" ) "fox" == game . createCharacter ( "fox" ) "dr…" at bounding box center [561, 229] width 239 height 256
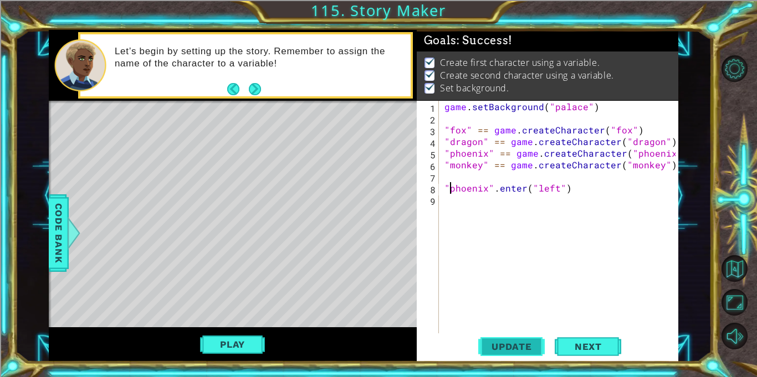
click at [526, 358] on button "Update" at bounding box center [511, 347] width 66 height 26
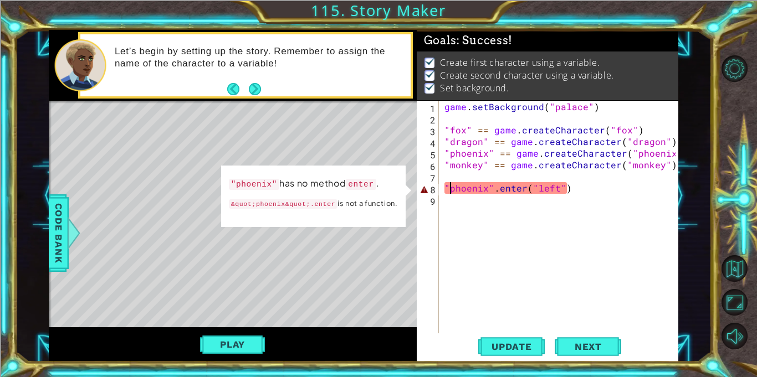
click at [491, 194] on div "game . setBackground ( "palace" ) "fox" == game . createCharacter ( "fox" ) "dr…" at bounding box center [561, 229] width 239 height 256
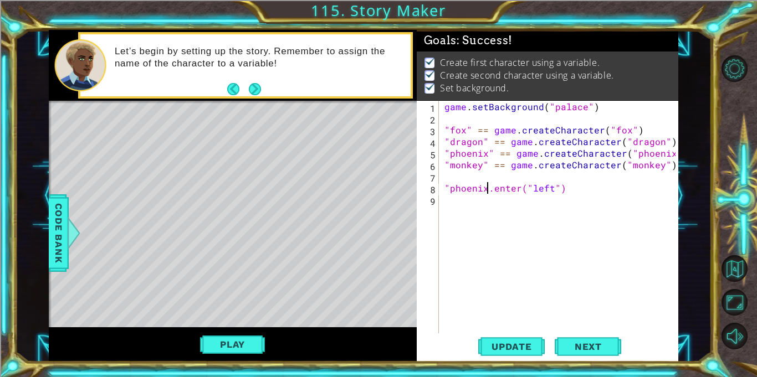
type textarea ""phoenix".enter("left")"
click at [509, 222] on div "game . setBackground ( "palace" ) "fox" == game . createCharacter ( "fox" ) "dr…" at bounding box center [561, 229] width 239 height 256
click at [522, 353] on button "Update" at bounding box center [511, 347] width 66 height 26
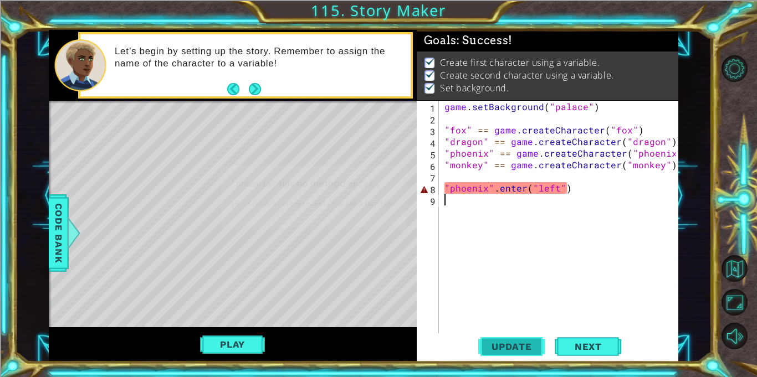
click at [528, 342] on span "Update" at bounding box center [511, 346] width 63 height 11
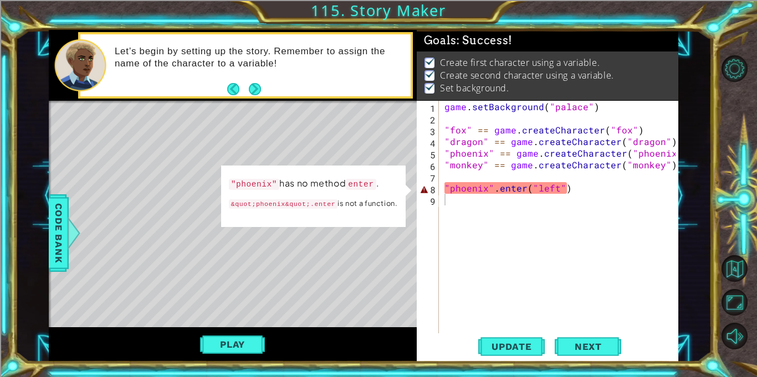
click at [69, 263] on div "Level Map" at bounding box center [305, 264] width 512 height 326
click at [58, 261] on span "Code Bank" at bounding box center [59, 233] width 18 height 68
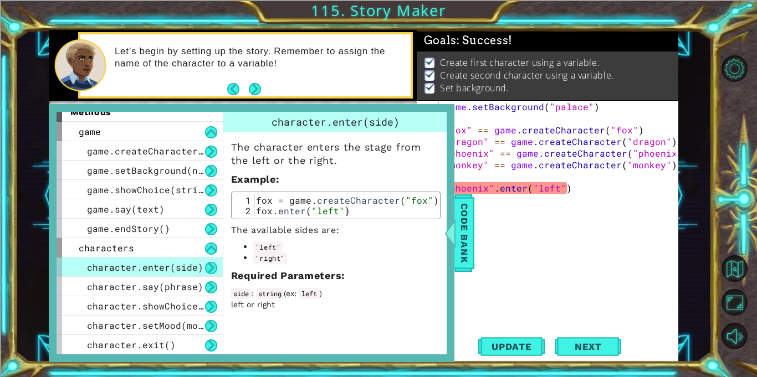
click at [489, 193] on div "game . setBackground ( "palace" ) "fox" == game . createCharacter ( "fox" ) "dr…" at bounding box center [561, 229] width 239 height 256
click at [490, 192] on div "game . setBackground ( "palace" ) "fox" == game . createCharacter ( "fox" ) "dr…" at bounding box center [561, 229] width 239 height 256
type textarea ""phoenix.enter("left")"
click at [506, 216] on div "game . setBackground ( "palace" ) "fox" == game . createCharacter ( "fox" ) "dr…" at bounding box center [561, 229] width 239 height 256
click at [475, 225] on div "game . setBackground ( "palace" ) "fox" == game . createCharacter ( "fox" ) "dr…" at bounding box center [561, 229] width 239 height 256
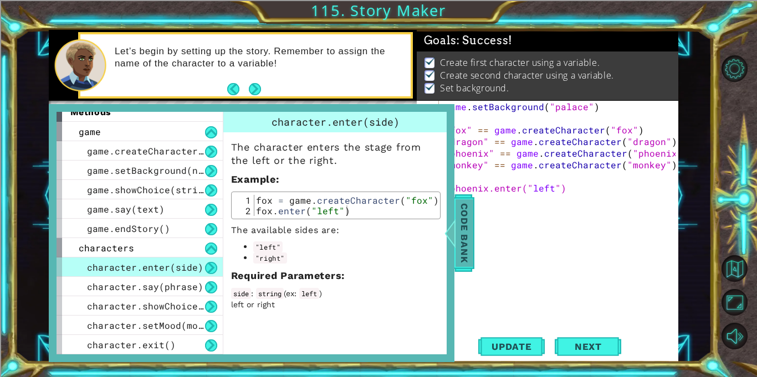
click at [470, 223] on span "Code Bank" at bounding box center [464, 233] width 18 height 68
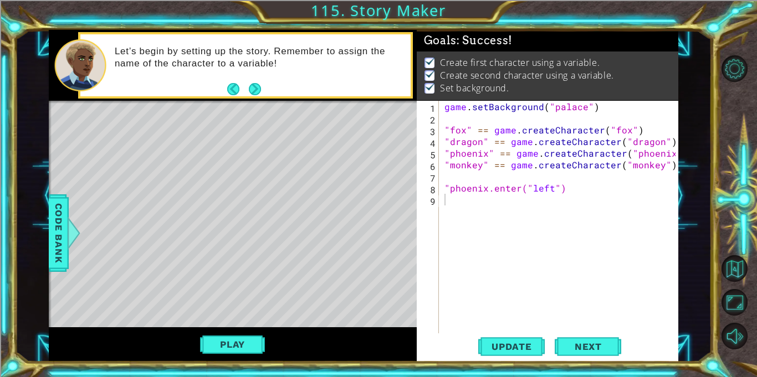
click at [450, 188] on div "game . setBackground ( "palace" ) "fox" == game . createCharacter ( "fox" ) "dr…" at bounding box center [561, 229] width 239 height 256
click at [525, 342] on span "Update" at bounding box center [511, 346] width 63 height 11
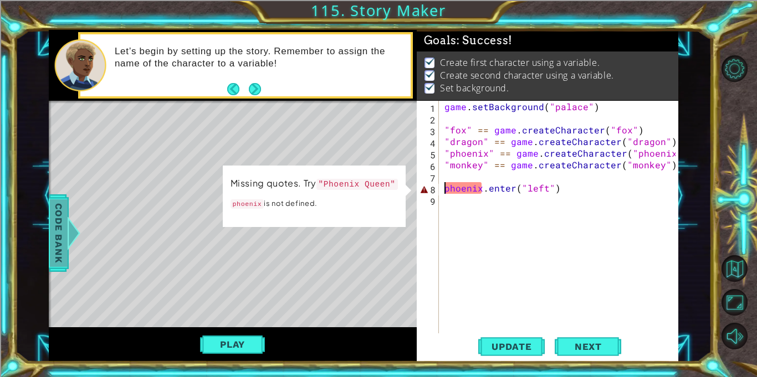
click at [71, 244] on div at bounding box center [73, 233] width 14 height 33
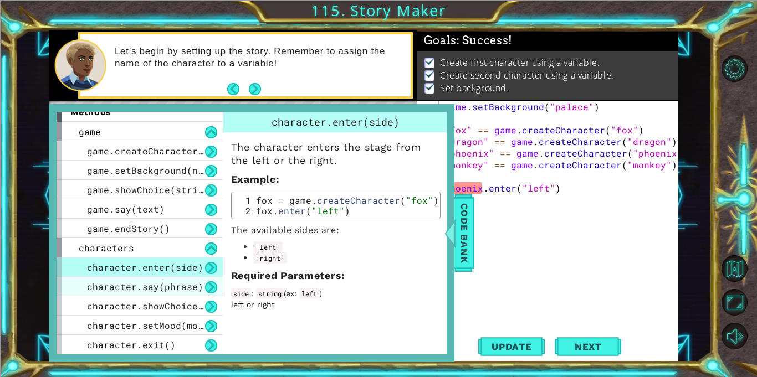
click at [170, 289] on span "character.say(phrase)" at bounding box center [145, 287] width 116 height 12
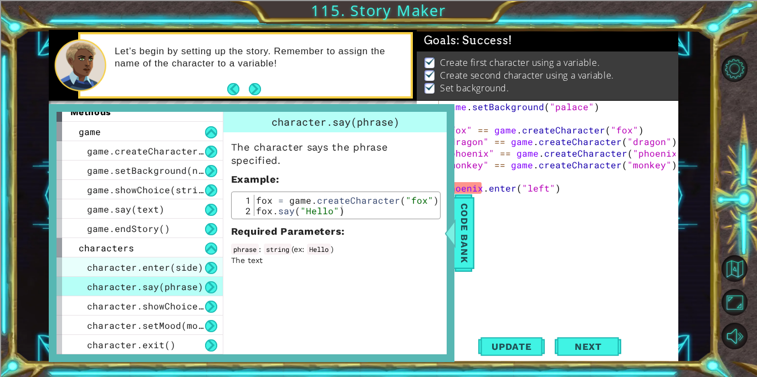
click at [177, 269] on span "character.enter(side)" at bounding box center [145, 267] width 116 height 12
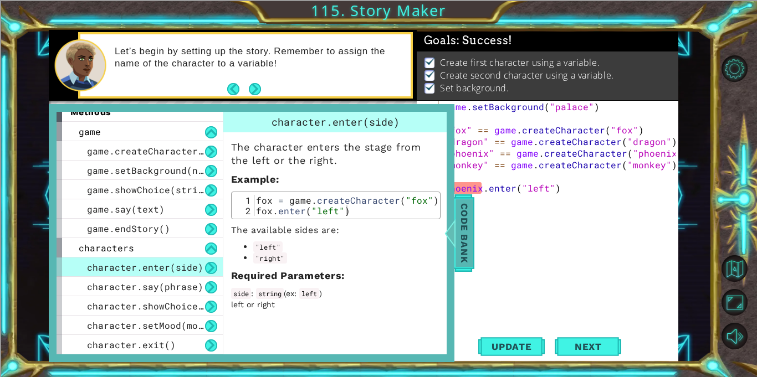
click at [457, 235] on span "Code Bank" at bounding box center [464, 233] width 18 height 68
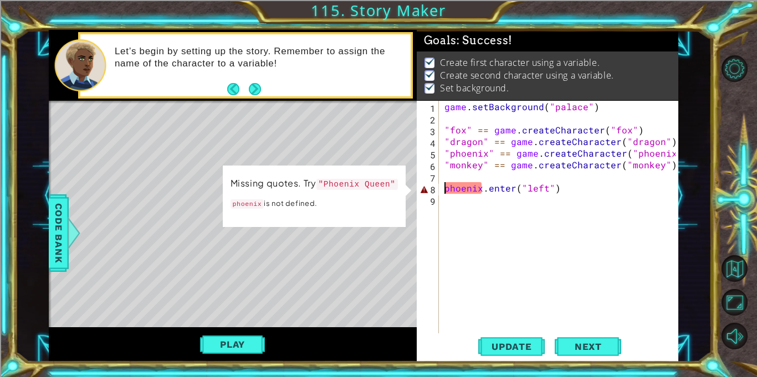
click at [444, 189] on div "game . setBackground ( "palace" ) "fox" == game . createCharacter ( "fox" ) "dr…" at bounding box center [561, 229] width 239 height 256
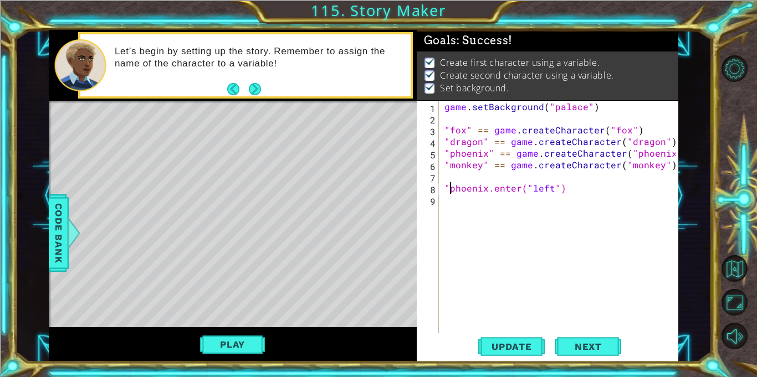
click at [486, 189] on div "game . setBackground ( "palace" ) "fox" == game . createCharacter ( "fox" ) "dr…" at bounding box center [561, 229] width 239 height 256
click at [519, 349] on span "Update" at bounding box center [511, 346] width 63 height 11
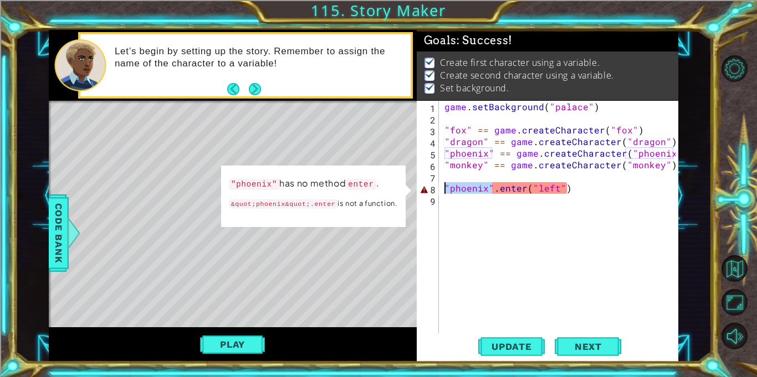
drag, startPoint x: 493, startPoint y: 187, endPoint x: 441, endPoint y: 190, distance: 51.6
click at [442, 190] on div "game . setBackground ( "palace" ) "fox" == game . createCharacter ( "fox" ) "dr…" at bounding box center [561, 229] width 239 height 256
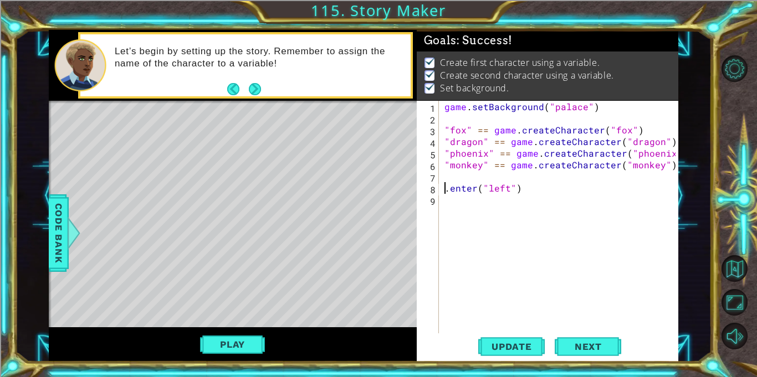
click at [454, 191] on div "game . setBackground ( "palace" ) "fox" == game . createCharacter ( "fox" ) "dr…" at bounding box center [561, 229] width 239 height 256
click at [445, 189] on div "game . setBackground ( "palace" ) "fox" == game . createCharacter ( "fox" ) "dr…" at bounding box center [561, 229] width 239 height 256
click at [491, 344] on span "Update" at bounding box center [511, 346] width 63 height 11
click at [444, 189] on div "game . setBackground ( "palace" ) "fox" == game . createCharacter ( "fox" ) "dr…" at bounding box center [561, 229] width 239 height 256
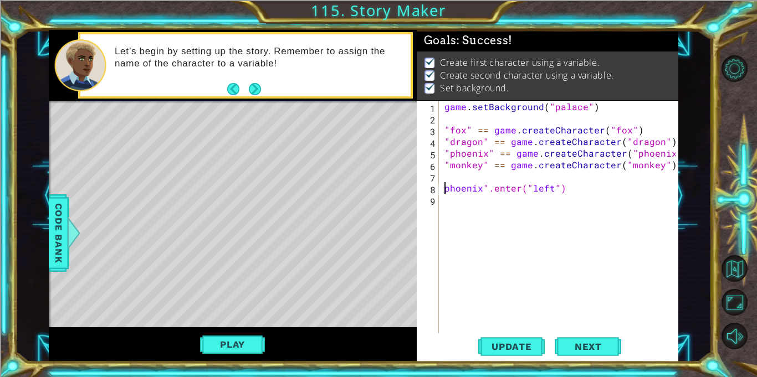
scroll to position [0, 0]
drag, startPoint x: 443, startPoint y: 152, endPoint x: 475, endPoint y: 149, distance: 32.3
click at [475, 149] on div "game . setBackground ( "palace" ) "fox" == game . createCharacter ( "fox" ) "dr…" at bounding box center [561, 229] width 239 height 256
type textarea ""phoenix" == game.createCharacter("phoenix")"
click at [477, 150] on div "game . setBackground ( "palace" ) "fox" == game . createCharacter ( "fox" ) "dr…" at bounding box center [558, 217] width 233 height 233
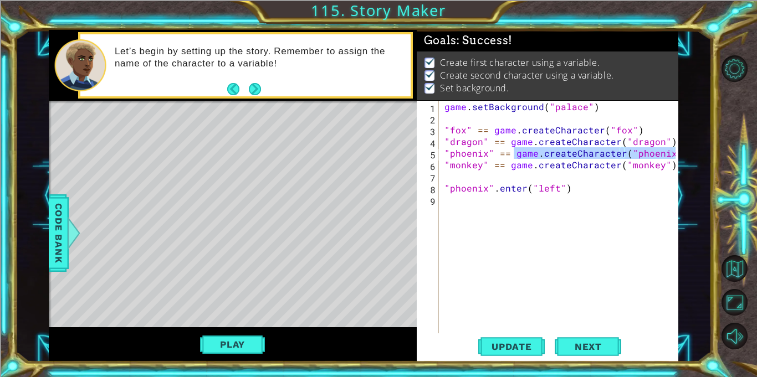
drag, startPoint x: 513, startPoint y: 153, endPoint x: 687, endPoint y: 158, distance: 174.0
click at [687, 158] on div "1 ההההההההההההההההההההההההההההההההההההההההההההההההההההההההההההההההההההההההההההה…" at bounding box center [363, 196] width 696 height 332
click at [461, 181] on div "game . setBackground ( "palace" ) "fox" == game . createCharacter ( "fox" ) "dr…" at bounding box center [561, 229] width 239 height 256
paste textarea "game.createCharacter("phoenix")"
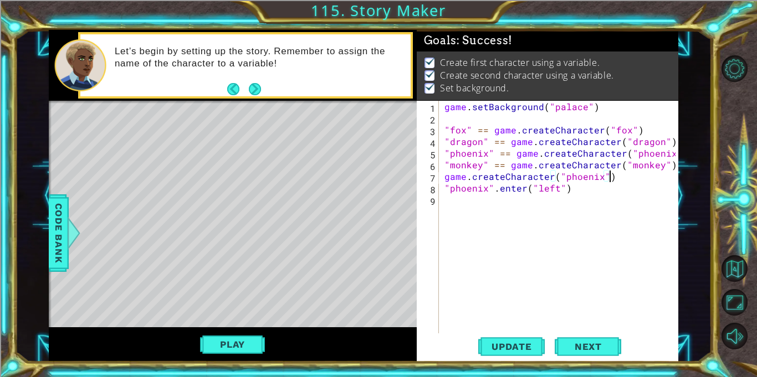
click at [445, 180] on div "game . setBackground ( "palace" ) "fox" == game . createCharacter ( "fox" ) "dr…" at bounding box center [561, 229] width 239 height 256
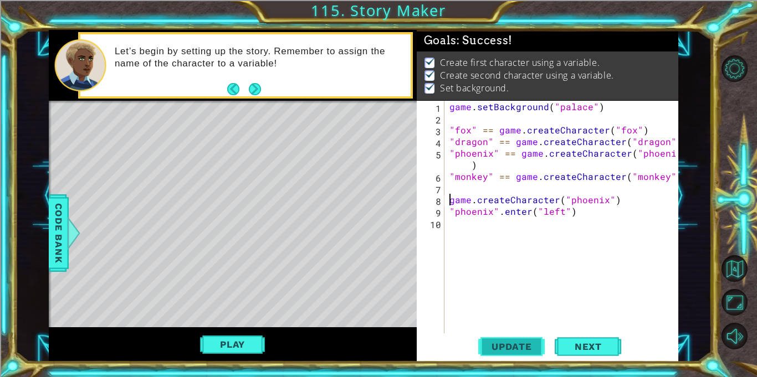
click at [513, 345] on span "Update" at bounding box center [511, 346] width 63 height 11
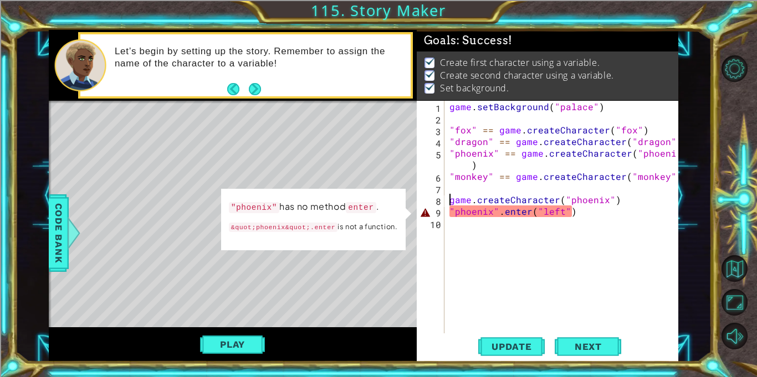
click at [498, 213] on div "game . setBackground ( "palace" ) "fox" == game . createCharacter ( "fox" ) "dr…" at bounding box center [564, 229] width 234 height 256
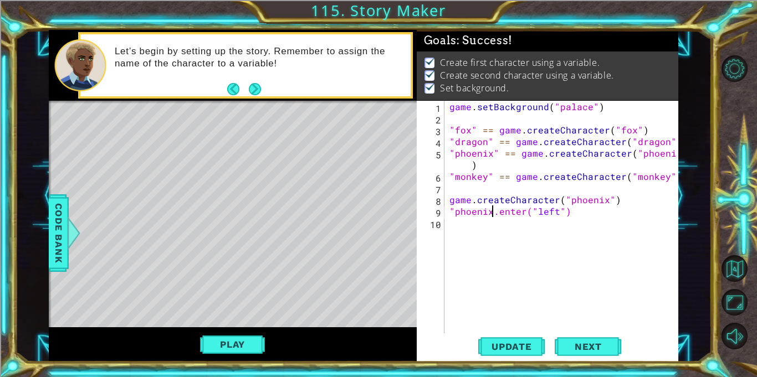
click at [455, 215] on div "game . setBackground ( "palace" ) "fox" == game . createCharacter ( "fox" ) "dr…" at bounding box center [564, 229] width 234 height 256
click at [511, 346] on span "Update" at bounding box center [511, 346] width 63 height 11
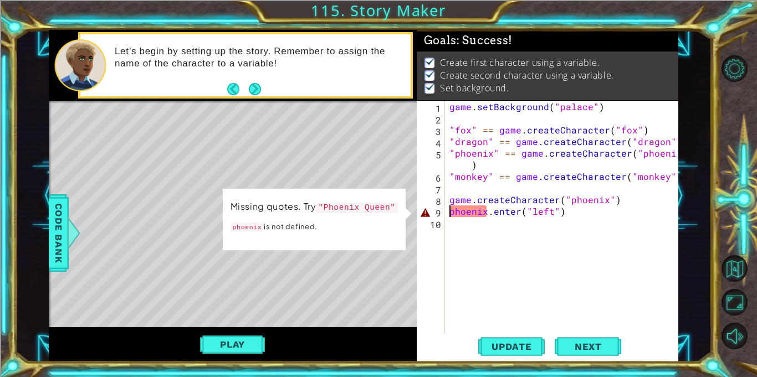
click at [488, 209] on div "game . setBackground ( "palace" ) "fox" == game . createCharacter ( "fox" ) "dr…" at bounding box center [564, 229] width 234 height 256
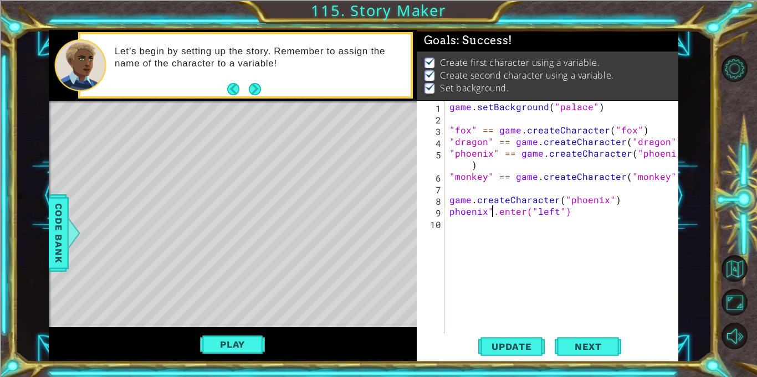
click at [450, 213] on div "game . setBackground ( "palace" ) "fox" == game . createCharacter ( "fox" ) "dr…" at bounding box center [564, 229] width 234 height 256
click at [501, 343] on span "Update" at bounding box center [511, 346] width 63 height 11
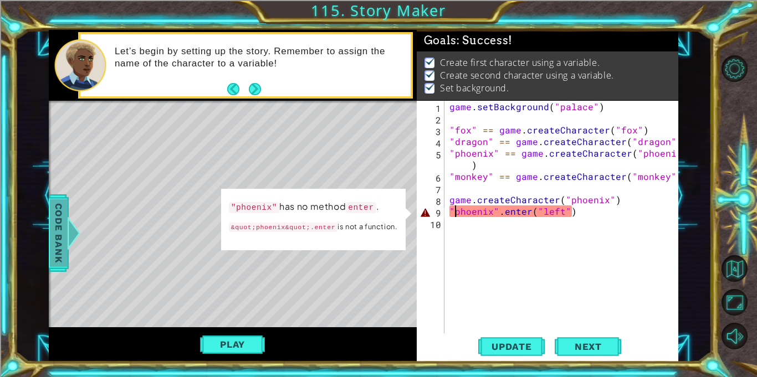
click at [50, 261] on span "Code Bank" at bounding box center [59, 233] width 18 height 68
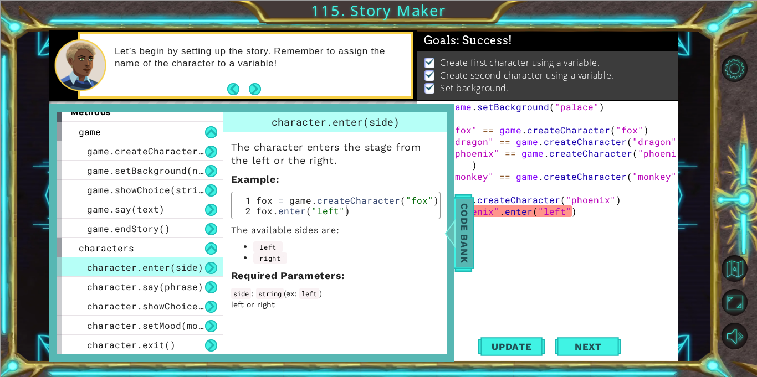
click at [460, 247] on span "Code Bank" at bounding box center [464, 233] width 18 height 68
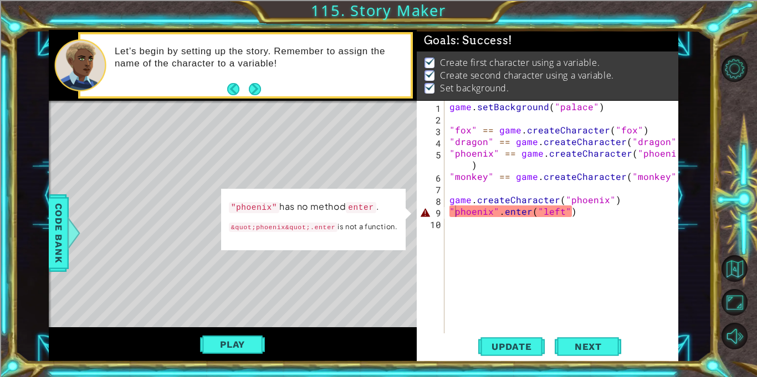
click at [450, 201] on div "game . setBackground ( "palace" ) "fox" == game . createCharacter ( "fox" ) "dr…" at bounding box center [564, 229] width 234 height 256
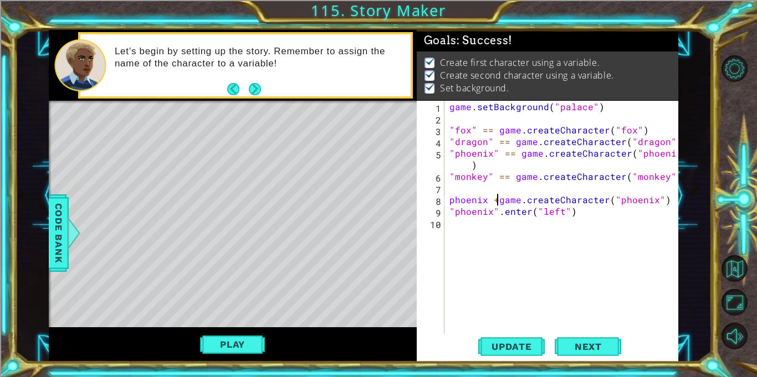
scroll to position [0, 3]
click at [494, 348] on span "Update" at bounding box center [511, 346] width 63 height 11
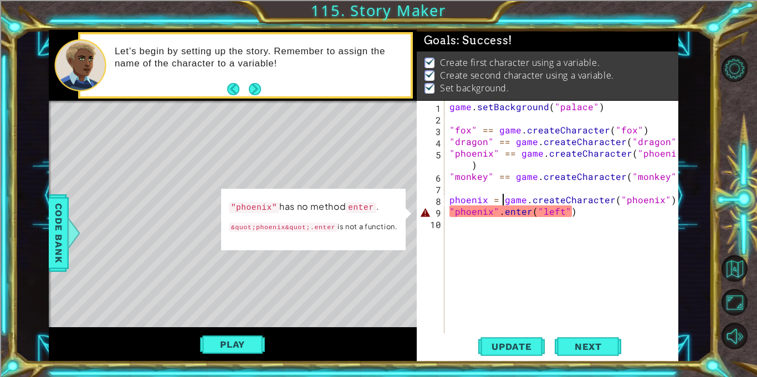
click at [495, 212] on div "game . setBackground ( "palace" ) "fox" == game . createCharacter ( "fox" ) "dr…" at bounding box center [564, 229] width 234 height 256
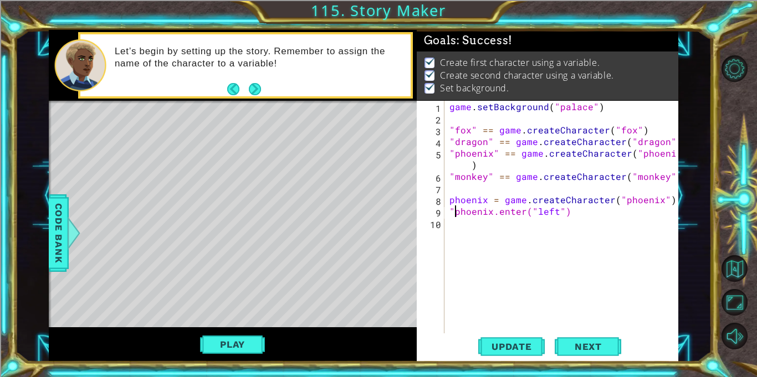
click at [455, 213] on div "game . setBackground ( "palace" ) "fox" == game . createCharacter ( "fox" ) "dr…" at bounding box center [564, 229] width 234 height 256
type textarea "phoenix.enter("left")"
click at [511, 340] on button "Update" at bounding box center [511, 347] width 66 height 26
click at [514, 341] on span "Update" at bounding box center [511, 346] width 63 height 11
click at [250, 346] on button "Play" at bounding box center [232, 344] width 65 height 21
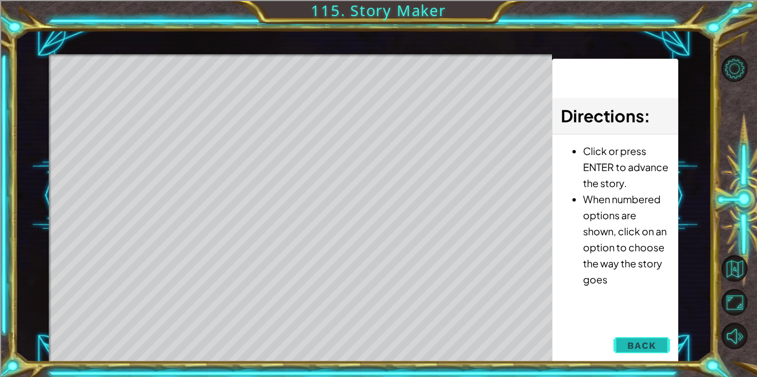
click at [642, 337] on button "Back" at bounding box center [641, 346] width 56 height 22
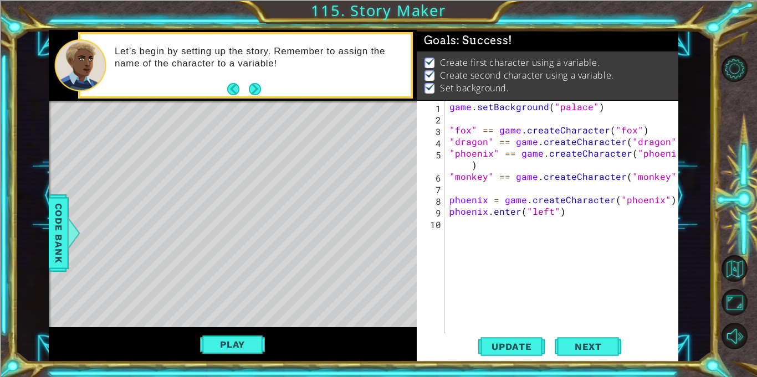
scroll to position [0, 0]
click at [520, 236] on div "game . setBackground ( "palace" ) "fox" == game . createCharacter ( "fox" ) "dr…" at bounding box center [564, 229] width 234 height 256
click at [60, 228] on span "Code Bank" at bounding box center [59, 233] width 18 height 68
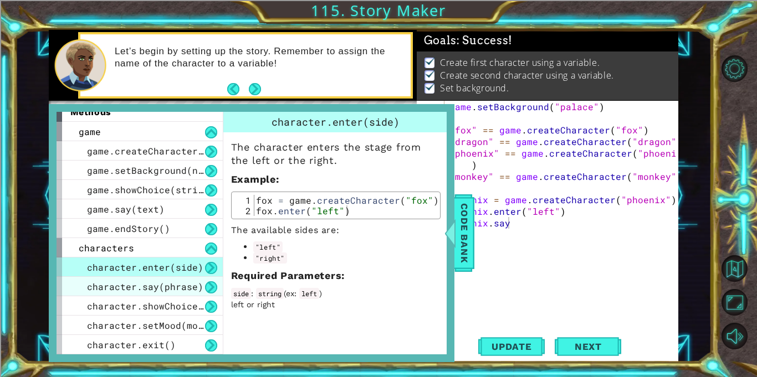
click at [121, 282] on span "character.say(phrase)" at bounding box center [145, 287] width 116 height 12
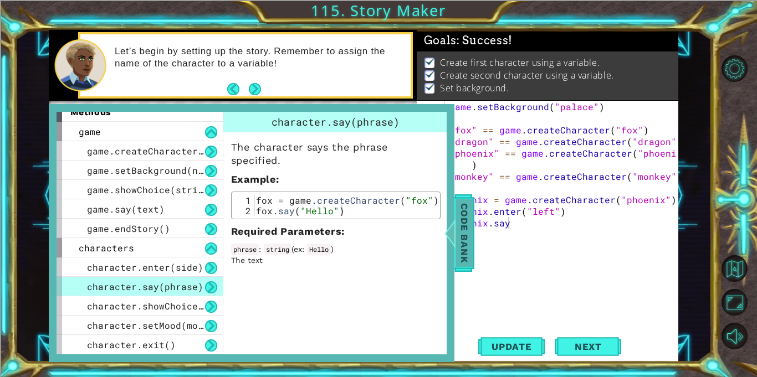
click at [471, 237] on span "Code Bank" at bounding box center [464, 233] width 18 height 68
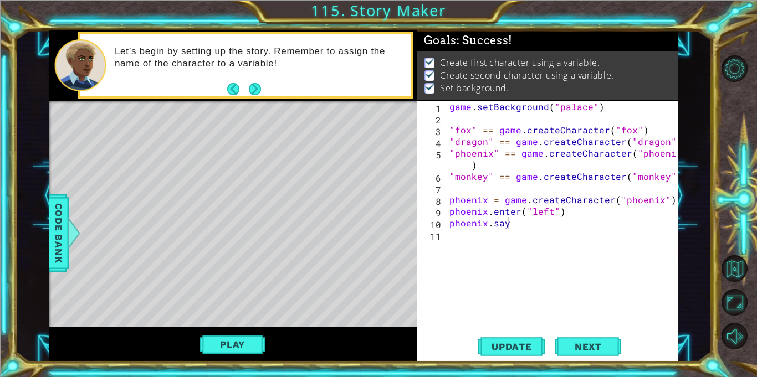
click at [511, 226] on div "game . setBackground ( "palace" ) "fox" == game . createCharacter ( "fox" ) "dr…" at bounding box center [564, 229] width 234 height 256
type textarea "phoenix.say("Come. Come my sujects.")"
click at [568, 240] on div "game . setBackground ( "palace" ) "fox" == game . createCharacter ( "fox" ) "dr…" at bounding box center [564, 229] width 234 height 256
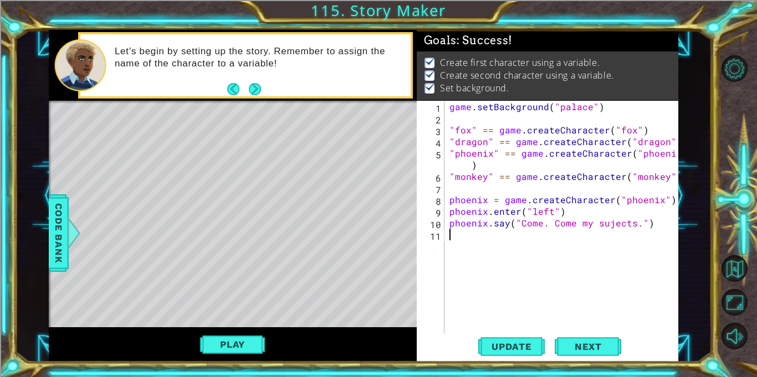
scroll to position [0, 0]
click at [513, 336] on button "Update" at bounding box center [511, 347] width 66 height 26
click at [223, 351] on button "Play" at bounding box center [232, 344] width 65 height 21
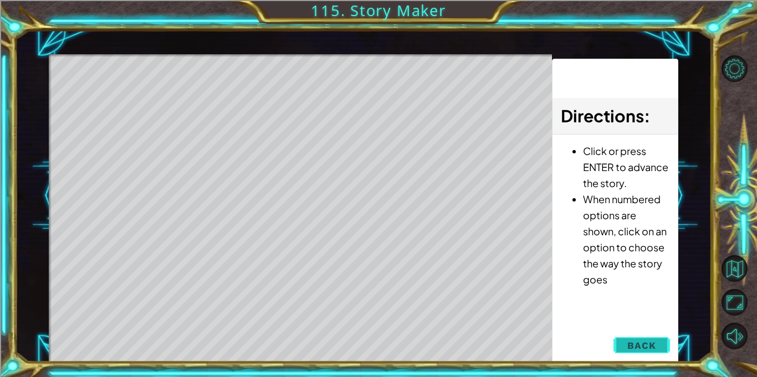
click at [635, 348] on span "Back" at bounding box center [641, 345] width 28 height 11
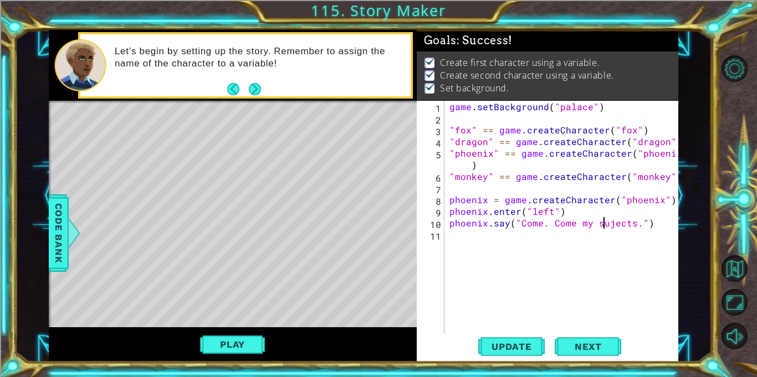
click at [605, 223] on div "game . setBackground ( "palace" ) "fox" == game . createCharacter ( "fox" ) "dr…" at bounding box center [564, 229] width 234 height 256
type textarea "phoenix.say("Come. Come my subjects.")"
click at [621, 244] on div "game . setBackground ( "palace" ) "fox" == game . createCharacter ( "fox" ) "dr…" at bounding box center [564, 229] width 234 height 256
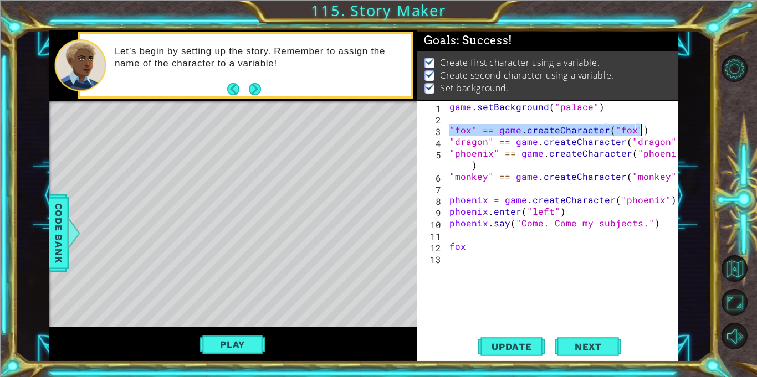
drag, startPoint x: 449, startPoint y: 128, endPoint x: 647, endPoint y: 134, distance: 197.8
click at [647, 134] on div "game . setBackground ( "palace" ) "fox" == game . createCharacter ( "fox" ) "dr…" at bounding box center [564, 229] width 234 height 256
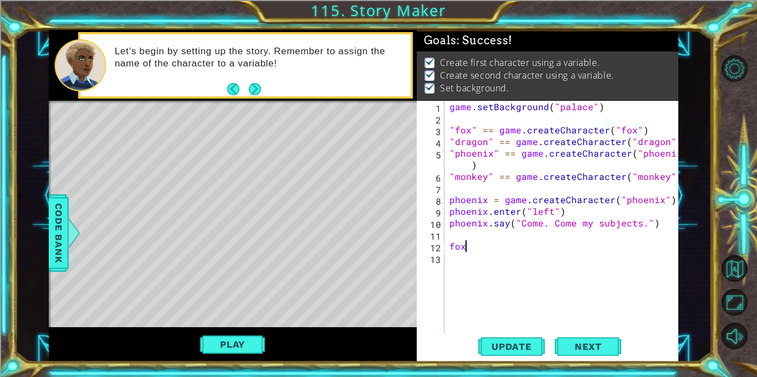
click at [477, 250] on div "game . setBackground ( "palace" ) "fox" == game . createCharacter ( "fox" ) "dr…" at bounding box center [564, 229] width 234 height 256
type textarea "f"
paste textarea ""fox" == game.createCharacter("fox")"
type textarea ""fox" == game.createCharacter("fox")"
click at [513, 262] on div "game . setBackground ( "palace" ) "fox" == game . createCharacter ( "fox" ) "dr…" at bounding box center [564, 229] width 234 height 256
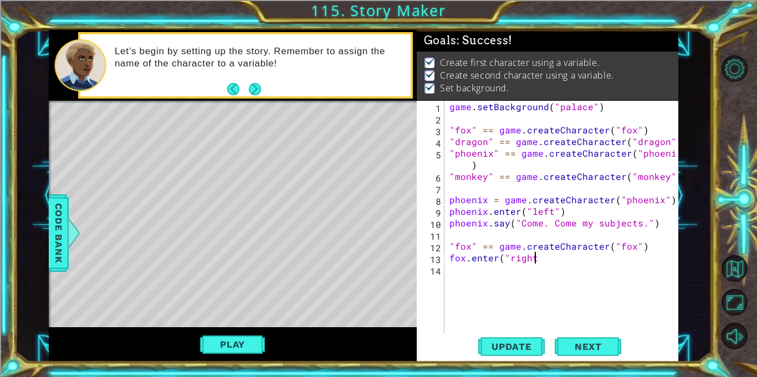
scroll to position [0, 5]
type textarea "fox.enter("right")"
click at [485, 279] on div "game . setBackground ( "palace" ) "fox" == game . createCharacter ( "fox" ) "dr…" at bounding box center [564, 229] width 234 height 256
click at [450, 142] on div "game . setBackground ( "palace" ) "fox" == game . createCharacter ( "fox" ) "dr…" at bounding box center [564, 229] width 234 height 256
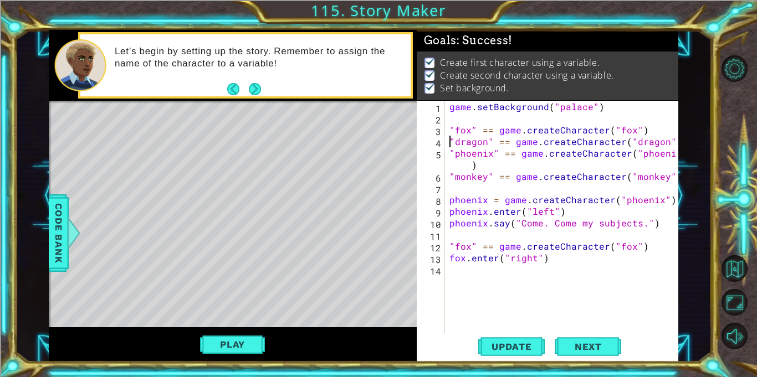
click at [465, 257] on div "game . setBackground ( "palace" ) "fox" == game . createCharacter ( "fox" ) "dr…" at bounding box center [564, 229] width 234 height 256
click at [470, 249] on div "game . setBackground ( "palace" ) "fox" == game . createCharacter ( "fox" ) "dr…" at bounding box center [564, 229] width 234 height 256
click at [645, 246] on div "game . setBackground ( "palace" ) "fox" == game . createCharacter ( "fox" ) "dr…" at bounding box center [564, 229] width 234 height 256
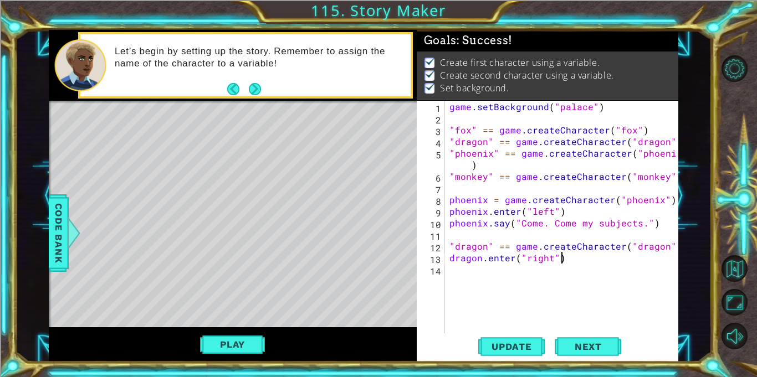
click at [650, 261] on div "game . setBackground ( "palace" ) "fox" == game . createCharacter ( "fox" ) "dr…" at bounding box center [564, 229] width 234 height 256
type textarea "dragon.enter("right")"
click at [551, 279] on div "game . setBackground ( "palace" ) "fox" == game . createCharacter ( "fox" ) "dr…" at bounding box center [564, 229] width 234 height 256
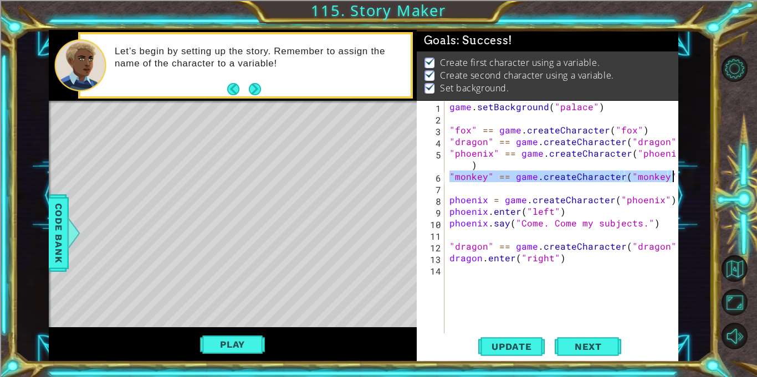
drag, startPoint x: 448, startPoint y: 173, endPoint x: 683, endPoint y: 176, distance: 235.4
click at [683, 176] on div "1 ההההההההההההההההההההההההההההההההההההההההההההההההההההההההההההההההההההההההההההה…" at bounding box center [363, 196] width 696 height 332
type textarea ""monkey" == game.createCharacter("monkey")"
click at [511, 278] on div "game . setBackground ( "palace" ) "fox" == game . createCharacter ( "fox" ) "dr…" at bounding box center [564, 229] width 234 height 256
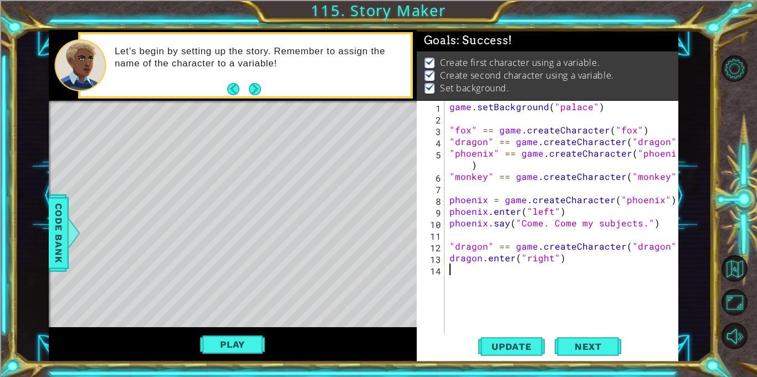
paste textarea ""monkey" == game.createCharacter("monkey")"
type textarea ""monkey" == game.createCharacter("monkey")"
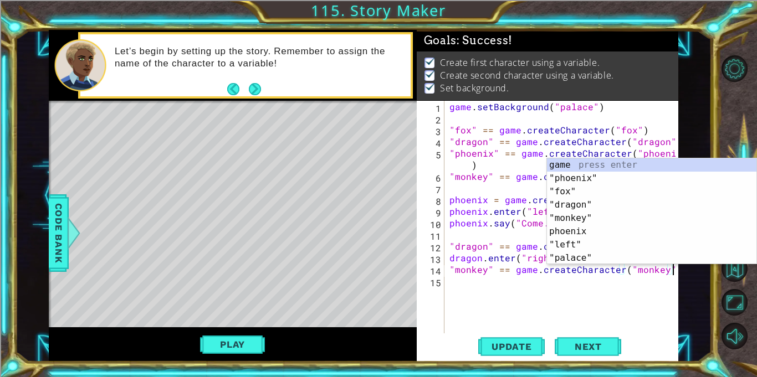
click at [449, 269] on div "game . setBackground ( "palace" ) "fox" == game . createCharacter ( "fox" ) "dr…" at bounding box center [564, 229] width 234 height 256
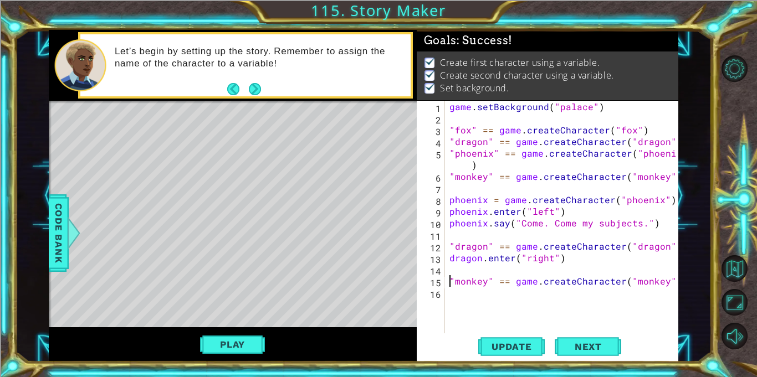
click at [466, 296] on div "game . setBackground ( "palace" ) "fox" == game . createCharacter ( "fox" ) "dr…" at bounding box center [564, 229] width 234 height 256
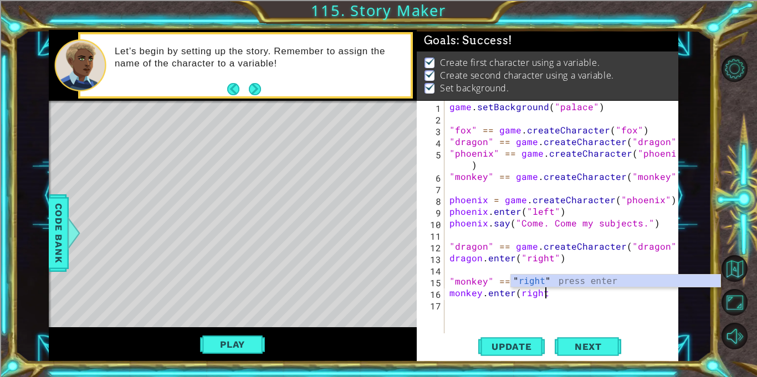
scroll to position [0, 6]
click at [520, 295] on div "game . setBackground ( "palace" ) "fox" == game . createCharacter ( "fox" ) "dr…" at bounding box center [564, 229] width 234 height 256
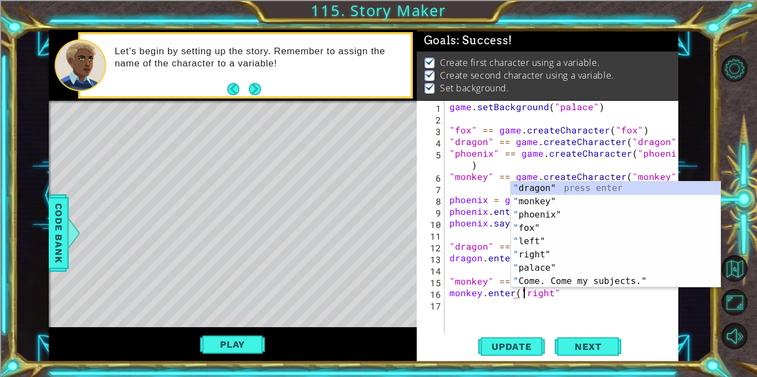
scroll to position [0, 4]
click at [553, 295] on div "game . setBackground ( "palace" ) "fox" == game . createCharacter ( "fox" ) "dr…" at bounding box center [564, 229] width 234 height 256
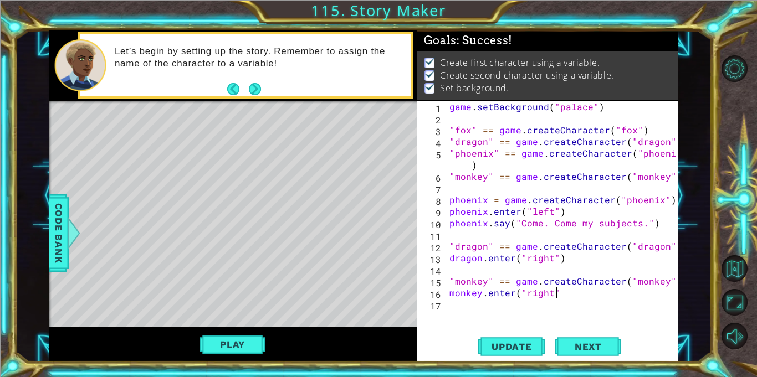
type textarea "monkey.enter("right")"
click at [578, 320] on div "game . setBackground ( "palace" ) "fox" == game . createCharacter ( "fox" ) "dr…" at bounding box center [564, 229] width 234 height 256
click at [238, 346] on button "Play" at bounding box center [232, 344] width 65 height 21
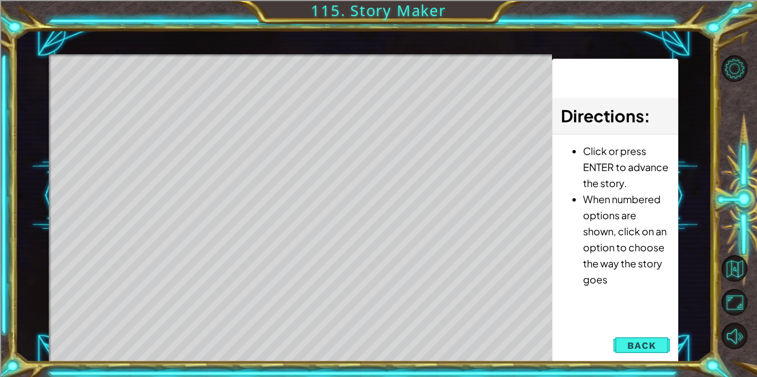
click at [360, 308] on div "Level Map" at bounding box center [305, 217] width 512 height 326
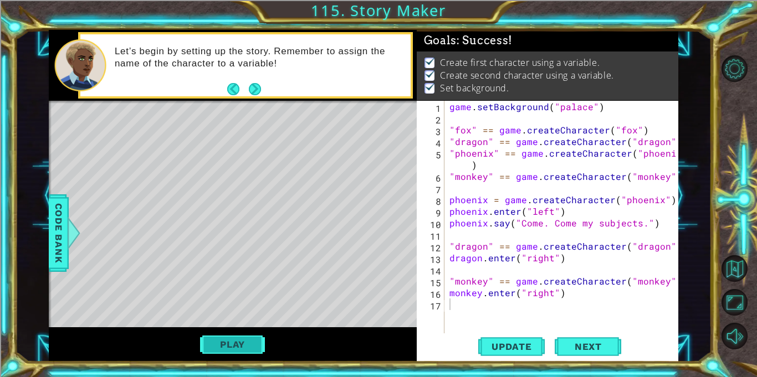
click at [248, 347] on button "Play" at bounding box center [232, 344] width 65 height 21
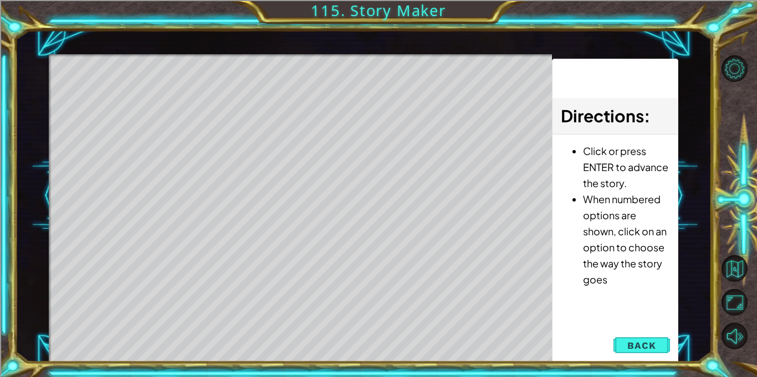
click at [469, 318] on div "Level Map" at bounding box center [305, 217] width 512 height 326
click at [465, 316] on div "Level Map" at bounding box center [305, 217] width 512 height 326
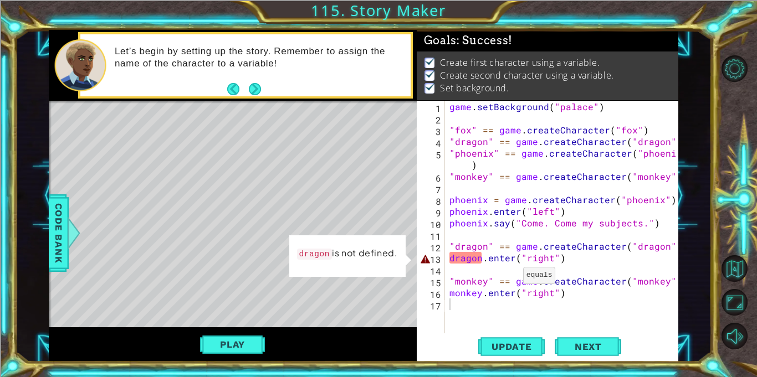
type textarea ""monkey" == game.createCharacter("monkey")"
click at [508, 278] on div "game . setBackground ( "palace" ) "fox" == game . createCharacter ( "fox" ) "dr…" at bounding box center [564, 229] width 234 height 256
click at [519, 302] on div "game . setBackground ( "palace" ) "fox" == game . createCharacter ( "fox" ) "dr…" at bounding box center [564, 229] width 234 height 256
click at [562, 274] on div "game . setBackground ( "palace" ) "fox" == game . createCharacter ( "fox" ) "dr…" at bounding box center [564, 229] width 234 height 256
click at [505, 260] on div "game . setBackground ( "palace" ) "fox" == game . createCharacter ( "fox" ) "dr…" at bounding box center [564, 229] width 234 height 256
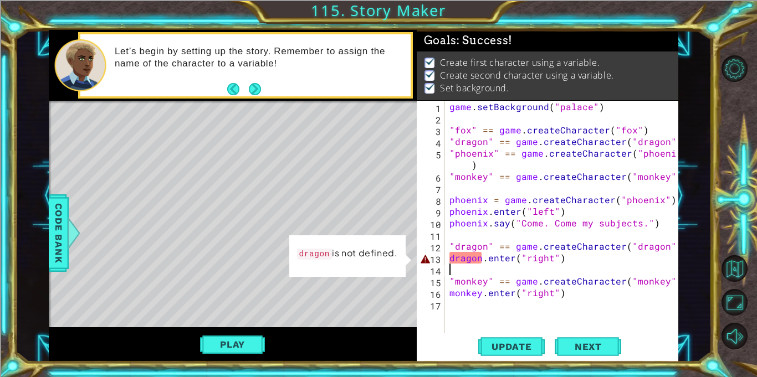
type textarea "dragon.enter("right")"
click at [504, 341] on span "Update" at bounding box center [511, 346] width 63 height 11
click at [257, 346] on button "Play" at bounding box center [232, 344] width 65 height 21
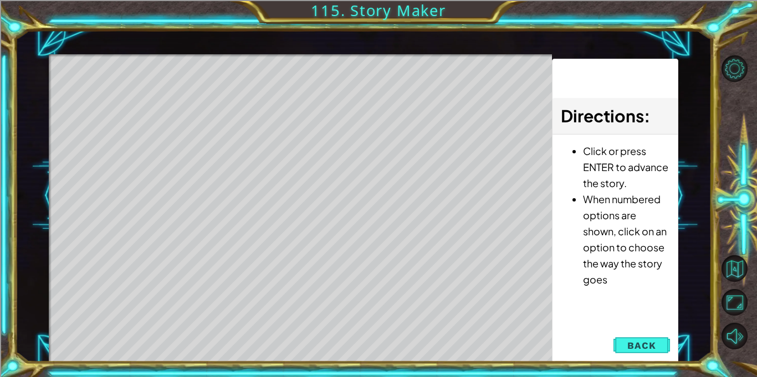
click at [419, 290] on div "Level Map" at bounding box center [305, 217] width 512 height 326
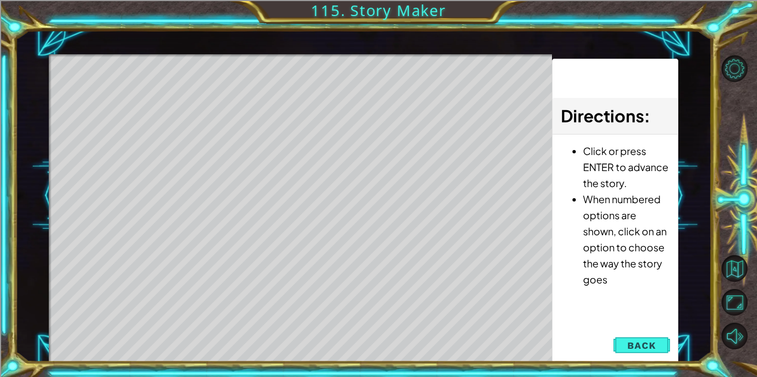
click at [315, 243] on div "Level Map" at bounding box center [305, 217] width 512 height 326
click at [137, 260] on div "Level Map" at bounding box center [305, 217] width 512 height 326
click at [269, 126] on div "Level Map" at bounding box center [305, 217] width 512 height 326
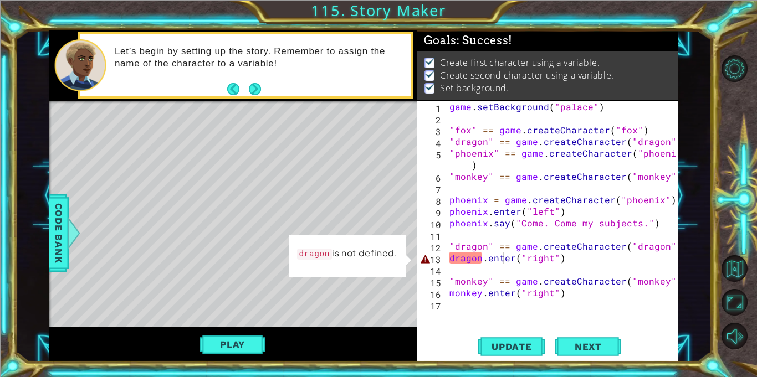
click at [491, 261] on div "game . setBackground ( "palace" ) "fox" == game . createCharacter ( "fox" ) "dr…" at bounding box center [564, 229] width 234 height 256
click at [462, 270] on div "game . setBackground ( "palace" ) "fox" == game . createCharacter ( "fox" ) "dr…" at bounding box center [564, 229] width 234 height 256
click at [493, 246] on div "game . setBackground ( "palace" ) "fox" == game . createCharacter ( "fox" ) "dr…" at bounding box center [564, 229] width 234 height 256
click at [491, 245] on div "game . setBackground ( "palace" ) "fox" == game . createCharacter ( "fox" ) "dr…" at bounding box center [564, 229] width 234 height 256
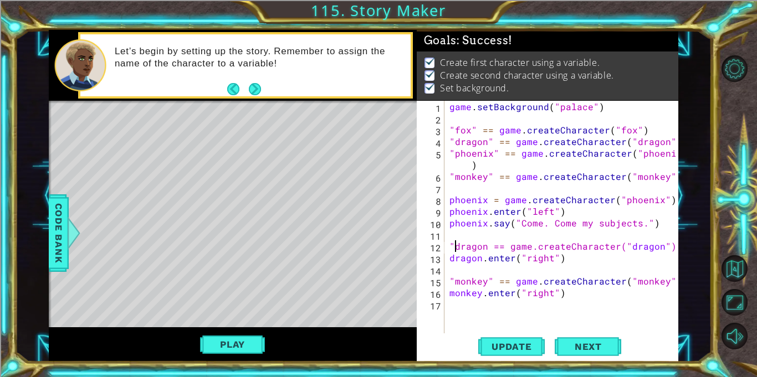
click at [453, 249] on div "game . setBackground ( "palace" ) "fox" == game . createCharacter ( "fox" ) "dr…" at bounding box center [564, 229] width 234 height 256
click at [490, 283] on div "game . setBackground ( "palace" ) "fox" == game . createCharacter ( "fox" ) "dr…" at bounding box center [564, 229] width 234 height 256
click at [454, 282] on div "game . setBackground ( "palace" ) "fox" == game . createCharacter ( "fox" ) "dr…" at bounding box center [564, 229] width 234 height 256
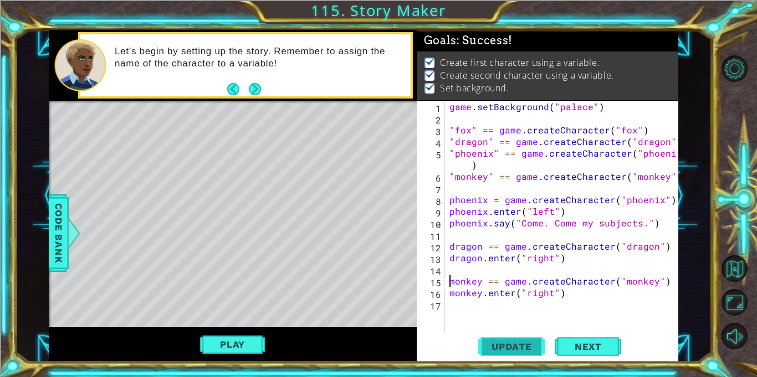
click at [504, 341] on span "Update" at bounding box center [511, 346] width 63 height 11
click at [243, 342] on button "Play" at bounding box center [232, 344] width 65 height 21
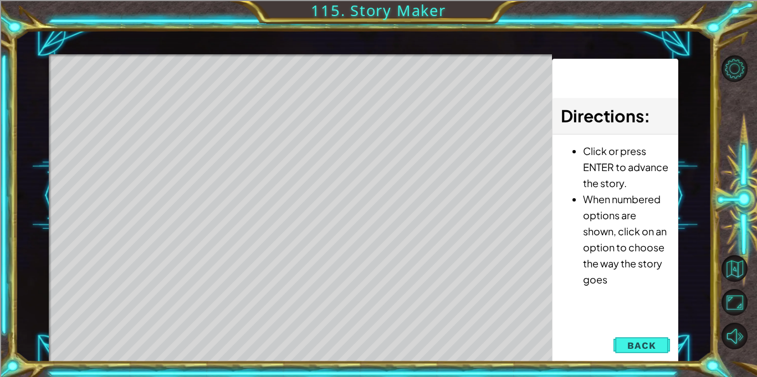
click at [370, 320] on div "Level Map" at bounding box center [305, 217] width 512 height 326
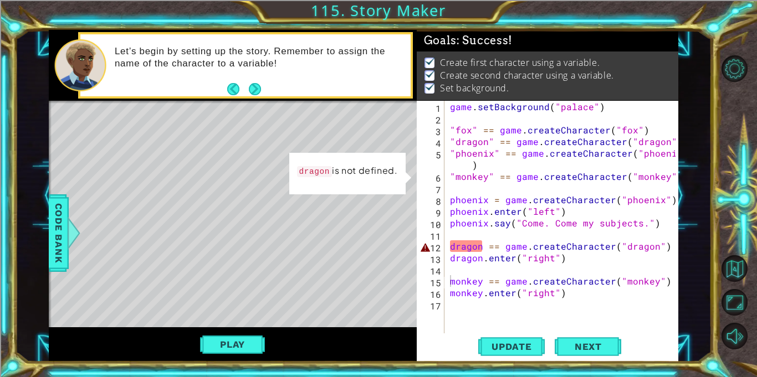
click at [488, 251] on div "game . setBackground ( "palace" ) "fox" == game . createCharacter ( "fox" ) "dr…" at bounding box center [564, 229] width 233 height 256
click at [492, 245] on div "game . setBackground ( "palace" ) "fox" == game . createCharacter ( "fox" ) "dr…" at bounding box center [564, 229] width 233 height 256
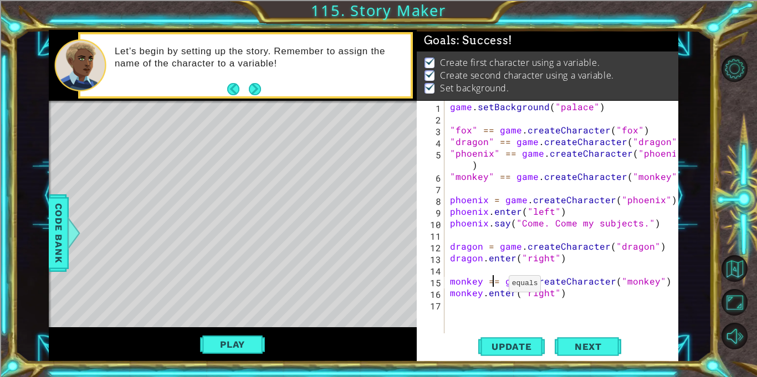
click at [495, 286] on div "game . setBackground ( "palace" ) "fox" == game . createCharacter ( "fox" ) "dr…" at bounding box center [564, 229] width 233 height 256
type textarea "monkey = game.createCharacter("monkey")"
click at [504, 356] on button "Update" at bounding box center [511, 347] width 66 height 26
click at [261, 338] on button "Play" at bounding box center [232, 344] width 65 height 21
